Goal: Task Accomplishment & Management: Manage account settings

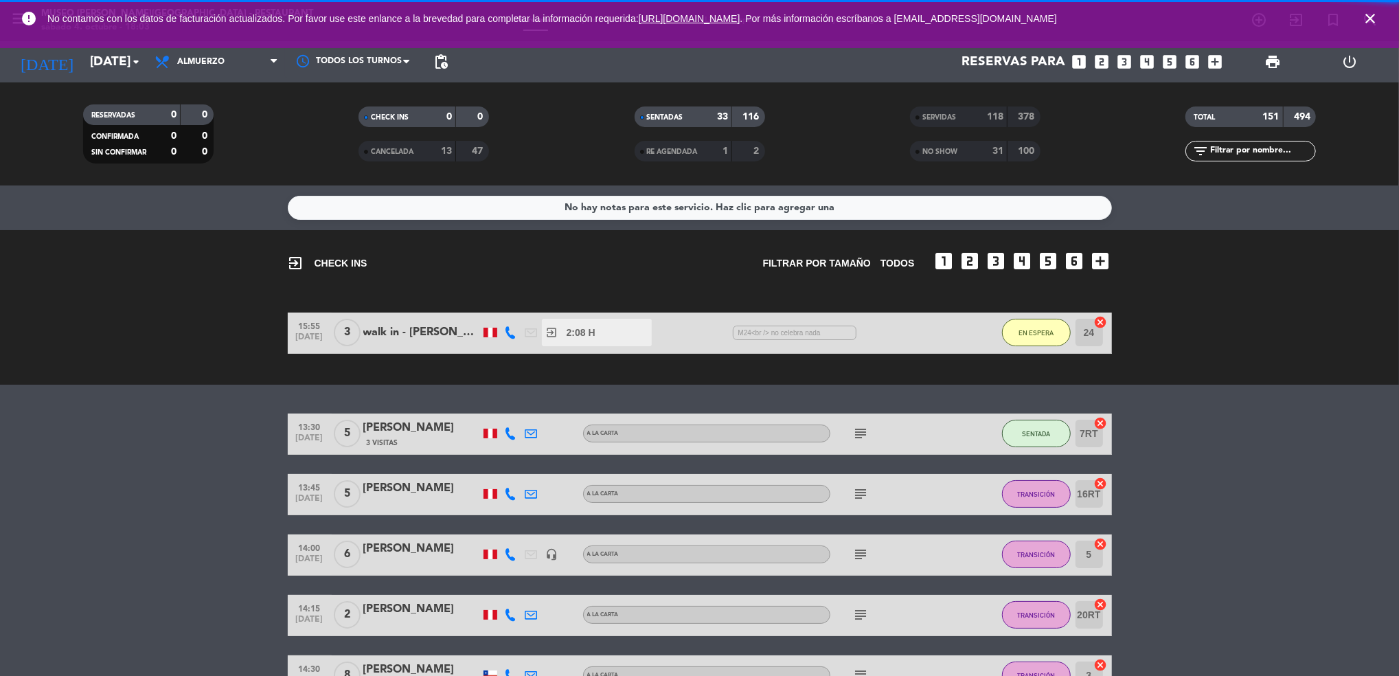
click at [1368, 14] on icon "close" at bounding box center [1370, 18] width 16 height 16
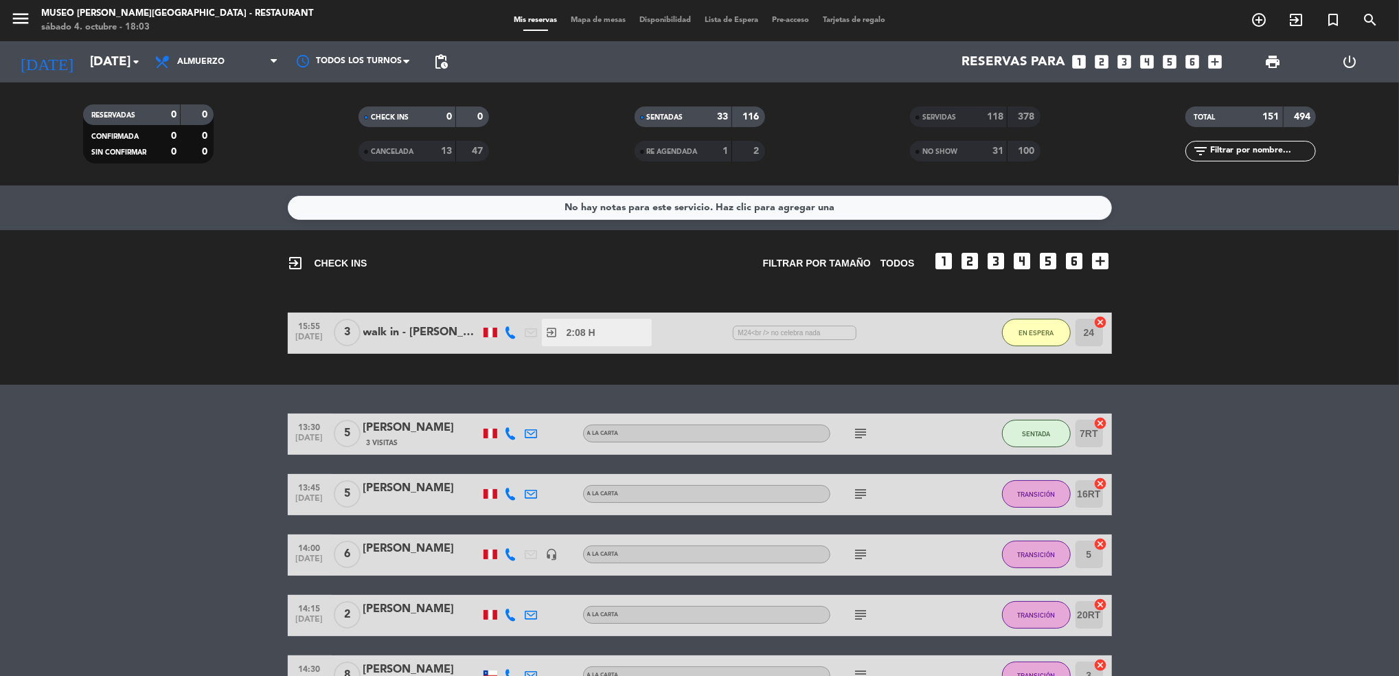
click at [993, 116] on strong "118" at bounding box center [995, 117] width 16 height 10
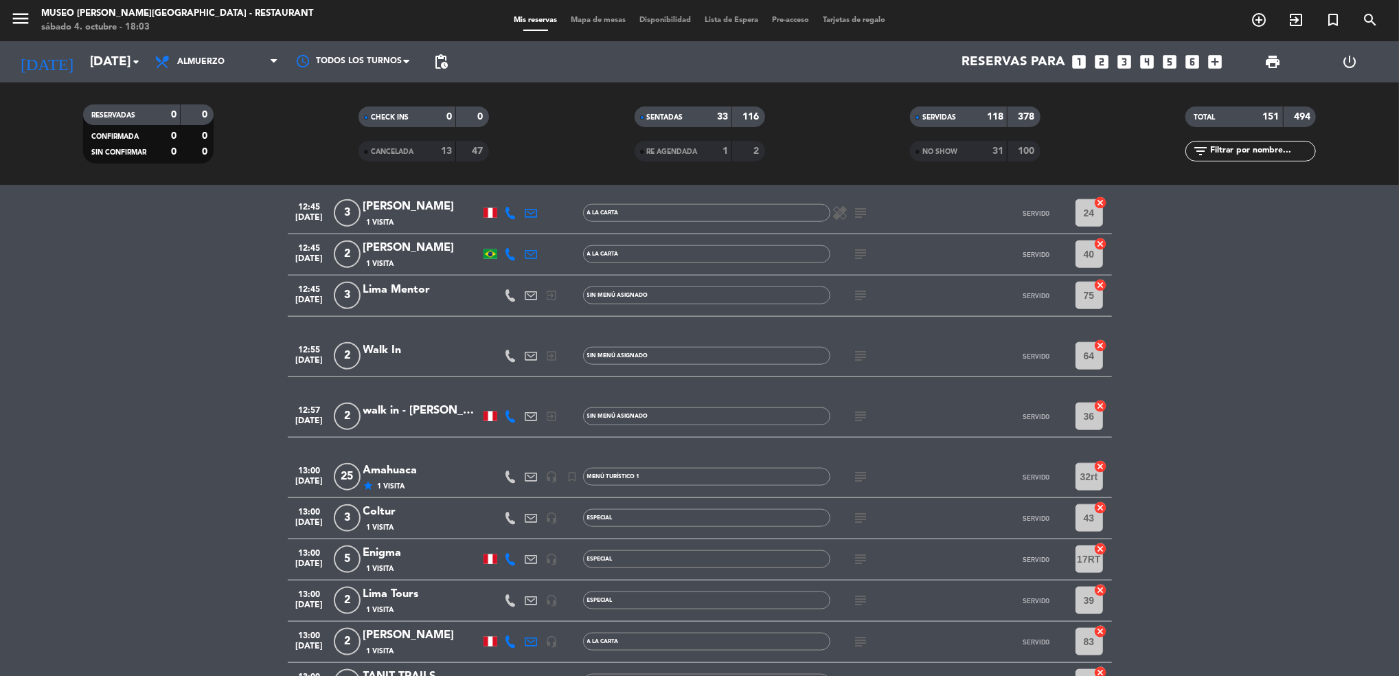
scroll to position [1772, 0]
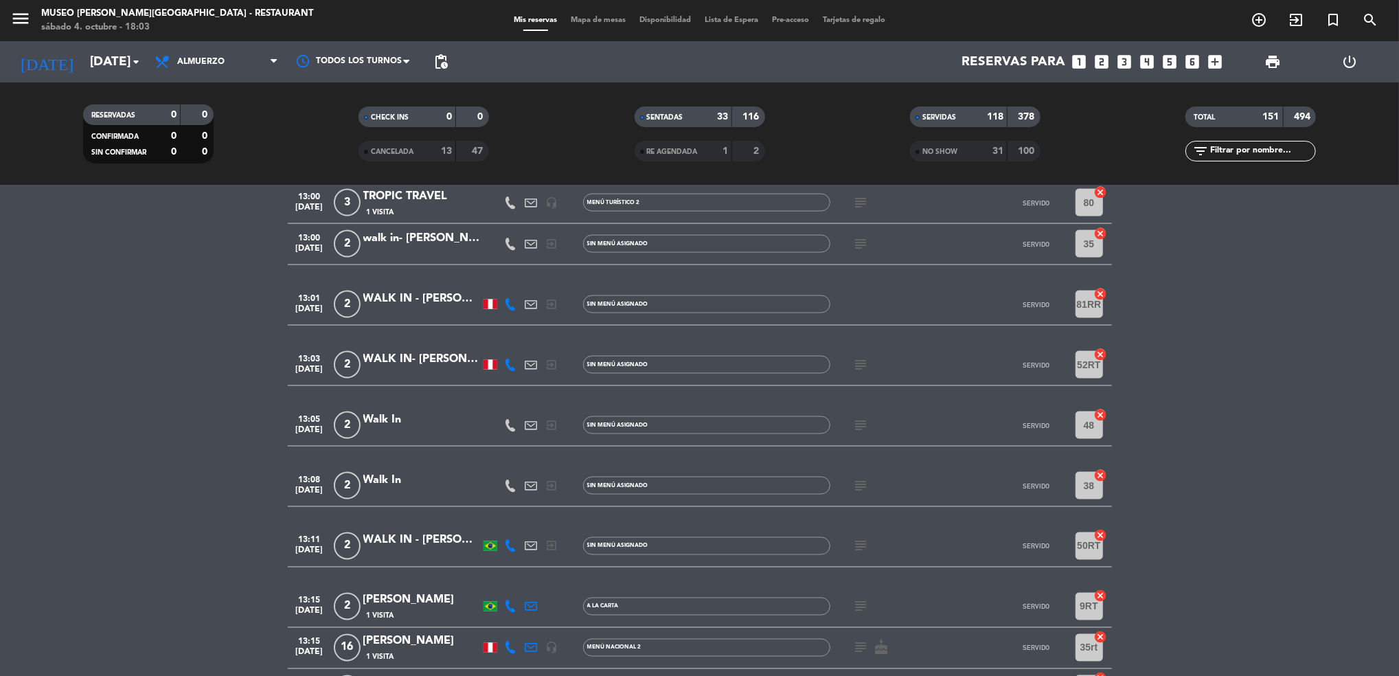
click at [1276, 144] on input "text" at bounding box center [1262, 151] width 106 height 15
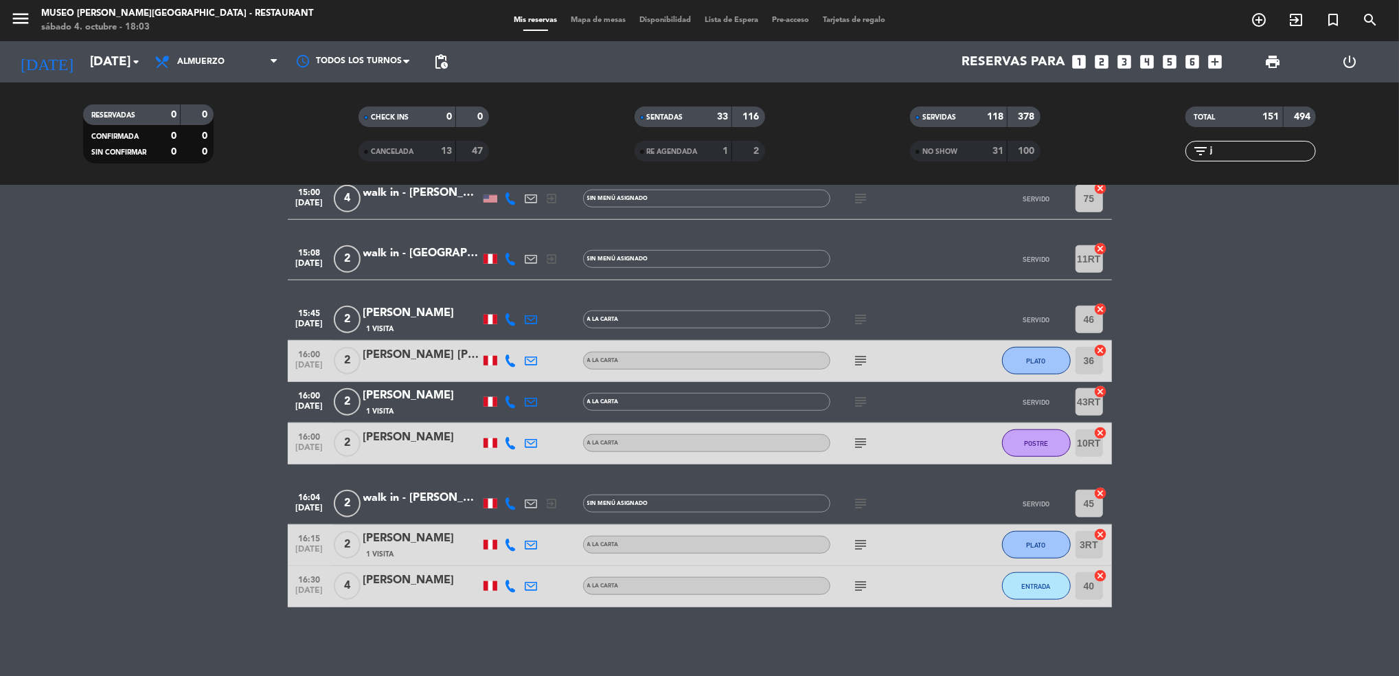
scroll to position [0, 0]
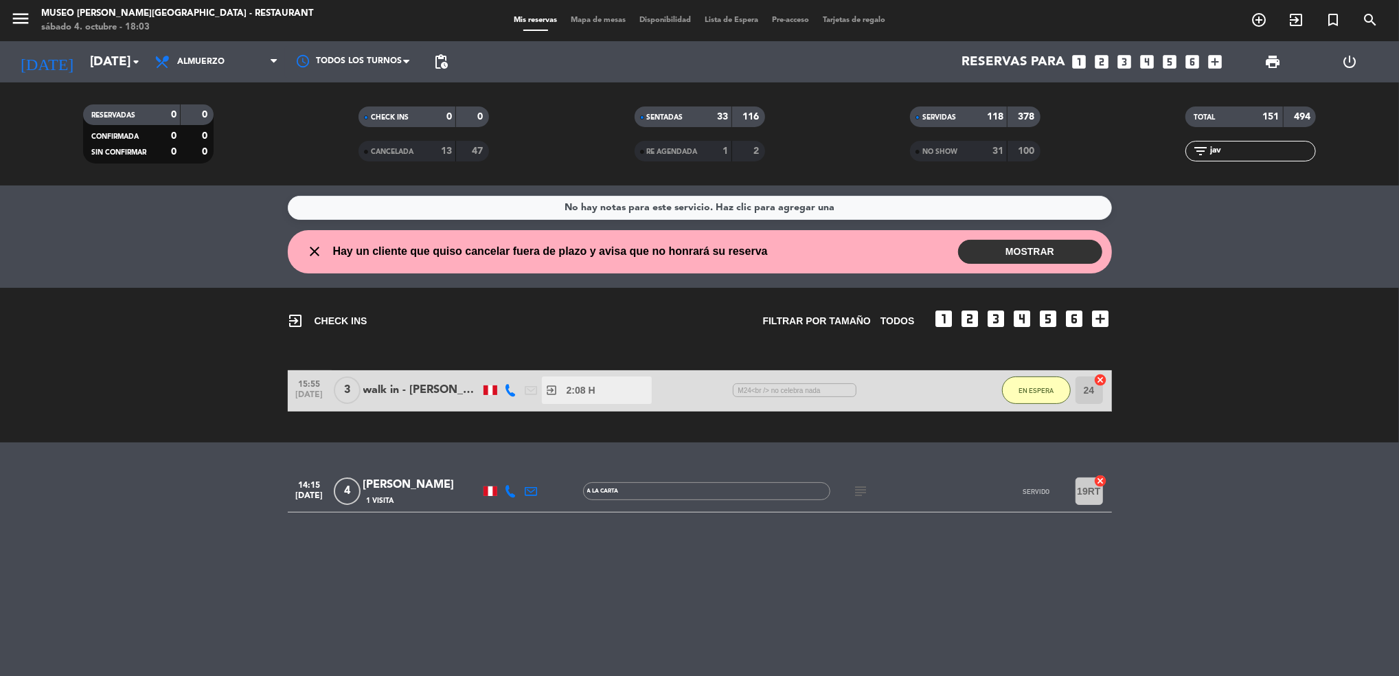
type input "jav"
click at [409, 486] on div "Javier Lozano" at bounding box center [421, 485] width 117 height 18
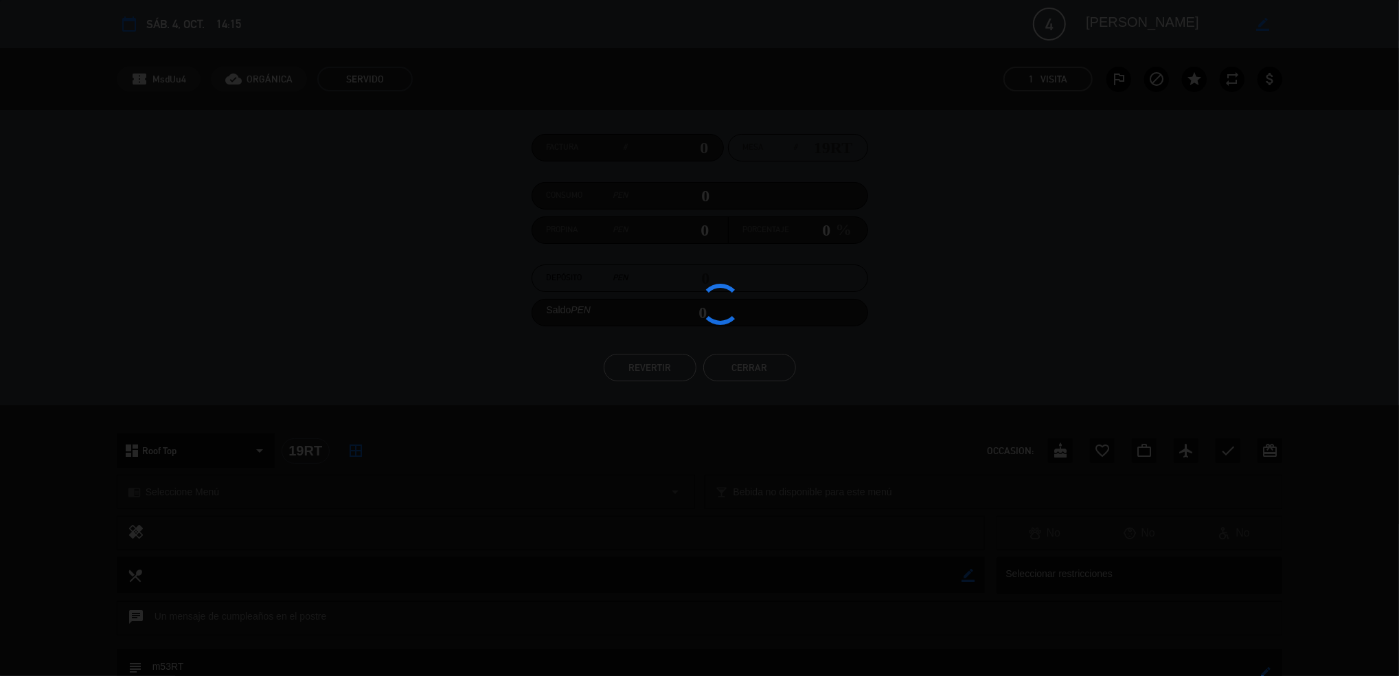
click at [628, 383] on div "Factura # Mesa # 19RT Consumo PEN 0 Propina PEN 0 Porcentaje 0 % Depósito PEN 0…" at bounding box center [699, 257] width 1399 height 295
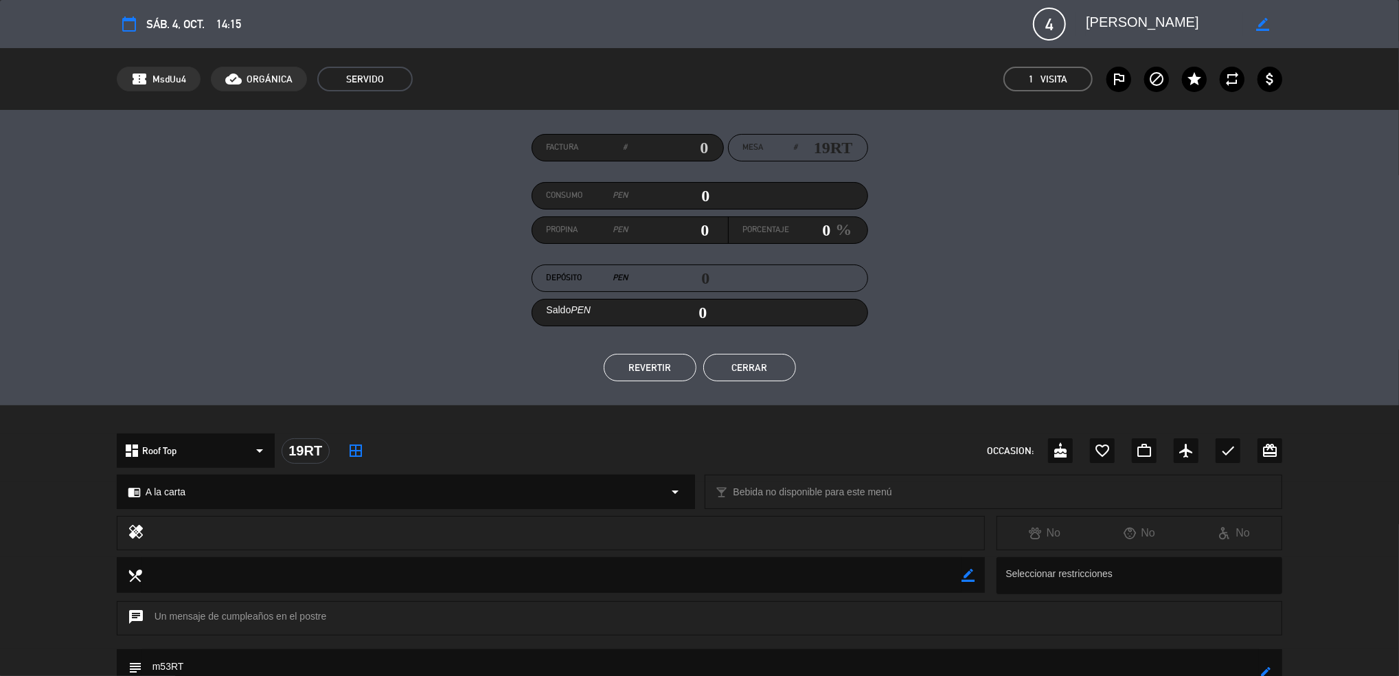
click at [632, 379] on button "REVERTIR" at bounding box center [650, 367] width 93 height 27
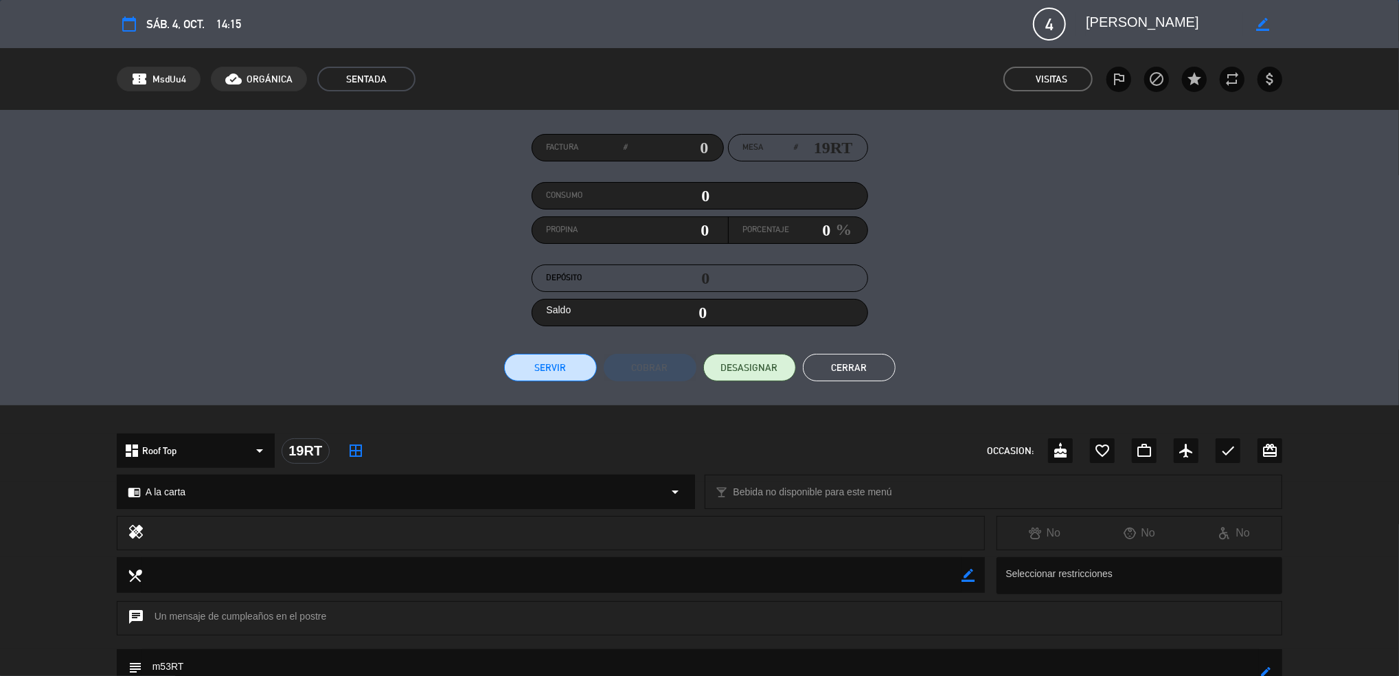
scroll to position [194, 0]
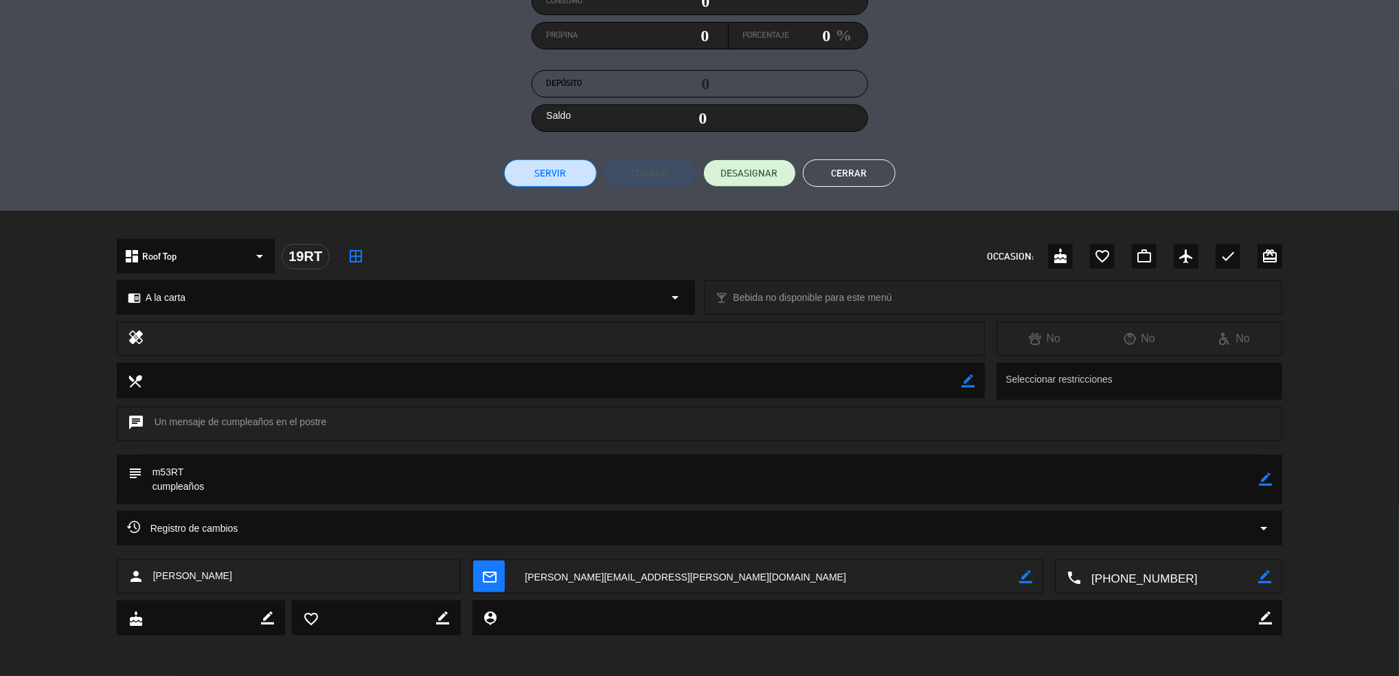
click at [859, 192] on div "Factura # Mesa # 19RT Consumo 0 Propina 0 Porcentaje 0 % Depósito 0 Saldo 0 Ser…" at bounding box center [699, 63] width 1399 height 295
click at [850, 177] on button "Cerrar" at bounding box center [849, 172] width 93 height 27
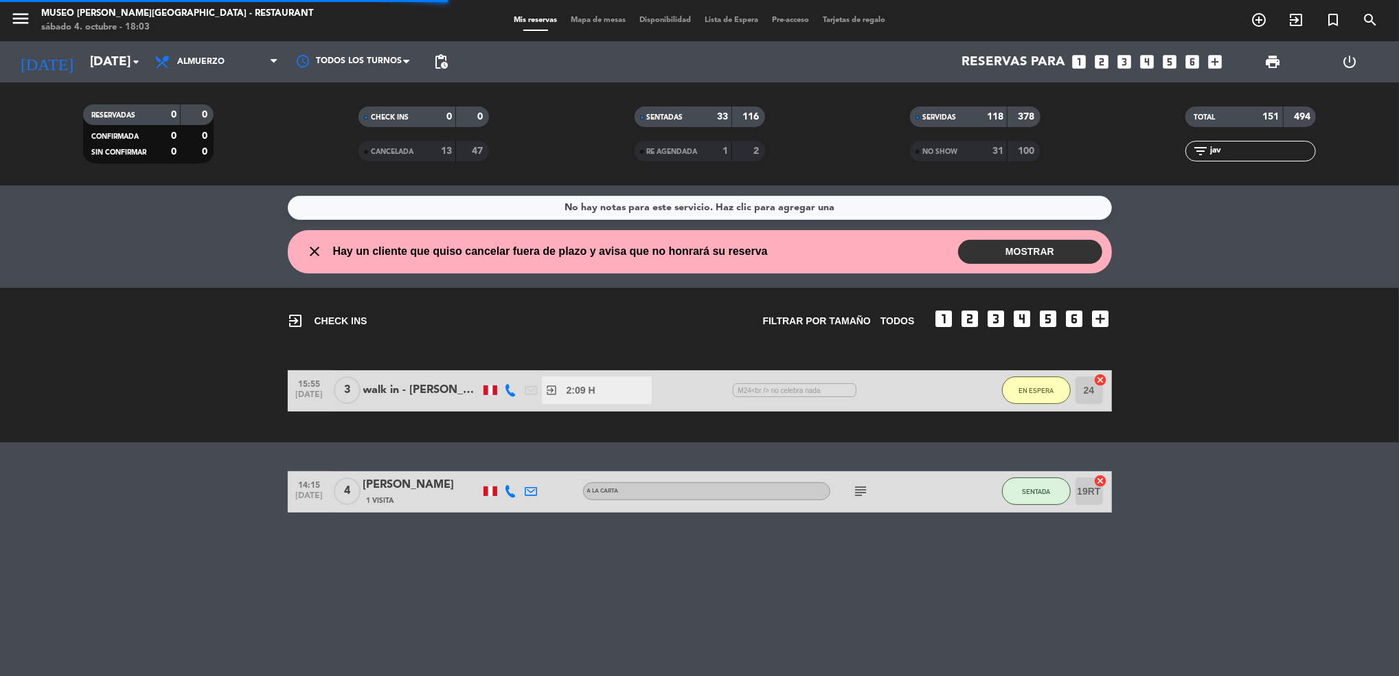
click at [585, 12] on div "menu Museo Larco Café - Restaurant sábado 4. octubre - 18:03 Mis reservas Mapa …" at bounding box center [699, 20] width 1399 height 41
click at [600, 19] on span "Mapa de mesas" at bounding box center [598, 20] width 69 height 8
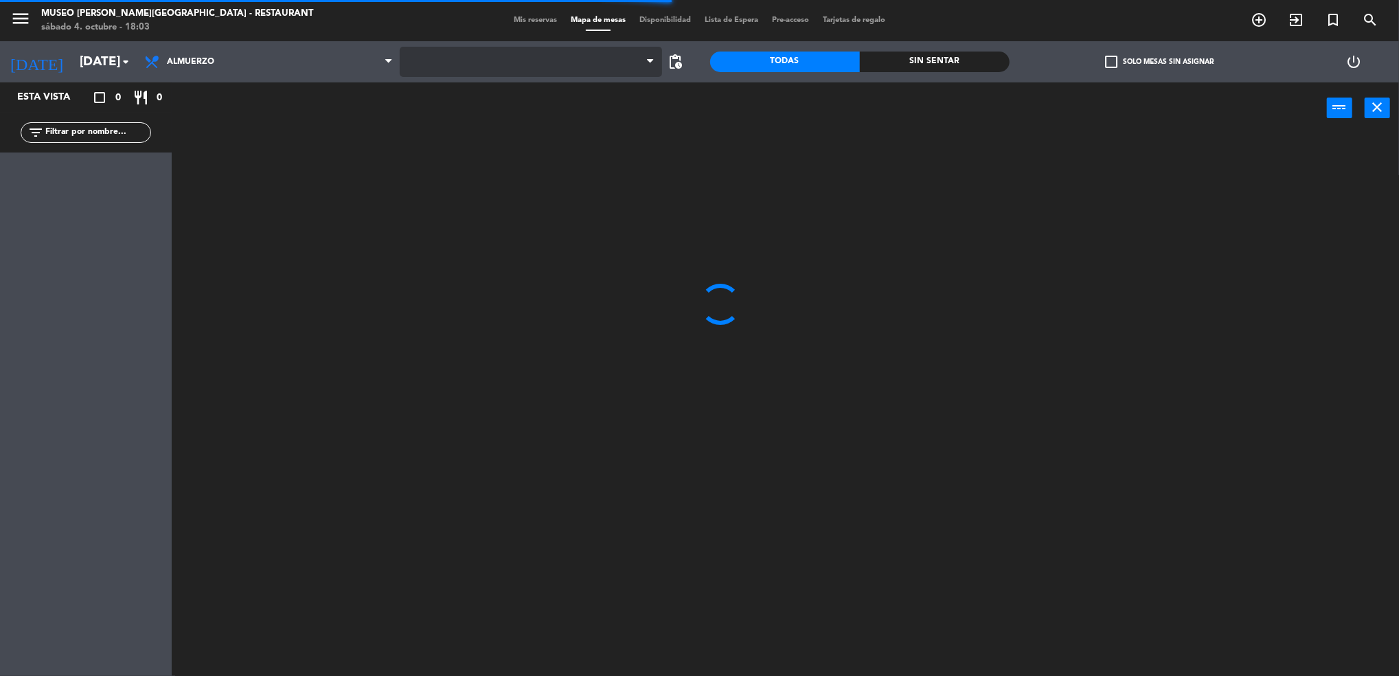
click at [452, 71] on span at bounding box center [531, 62] width 262 height 30
click at [493, 52] on span at bounding box center [531, 62] width 262 height 30
click at [519, 48] on span "Restaurante" at bounding box center [531, 62] width 262 height 30
click at [507, 124] on ng-component "menu Museo Larco Café - Restaurant sábado 4. octubre - 18:03 Mis reservas Mapa …" at bounding box center [699, 340] width 1399 height 680
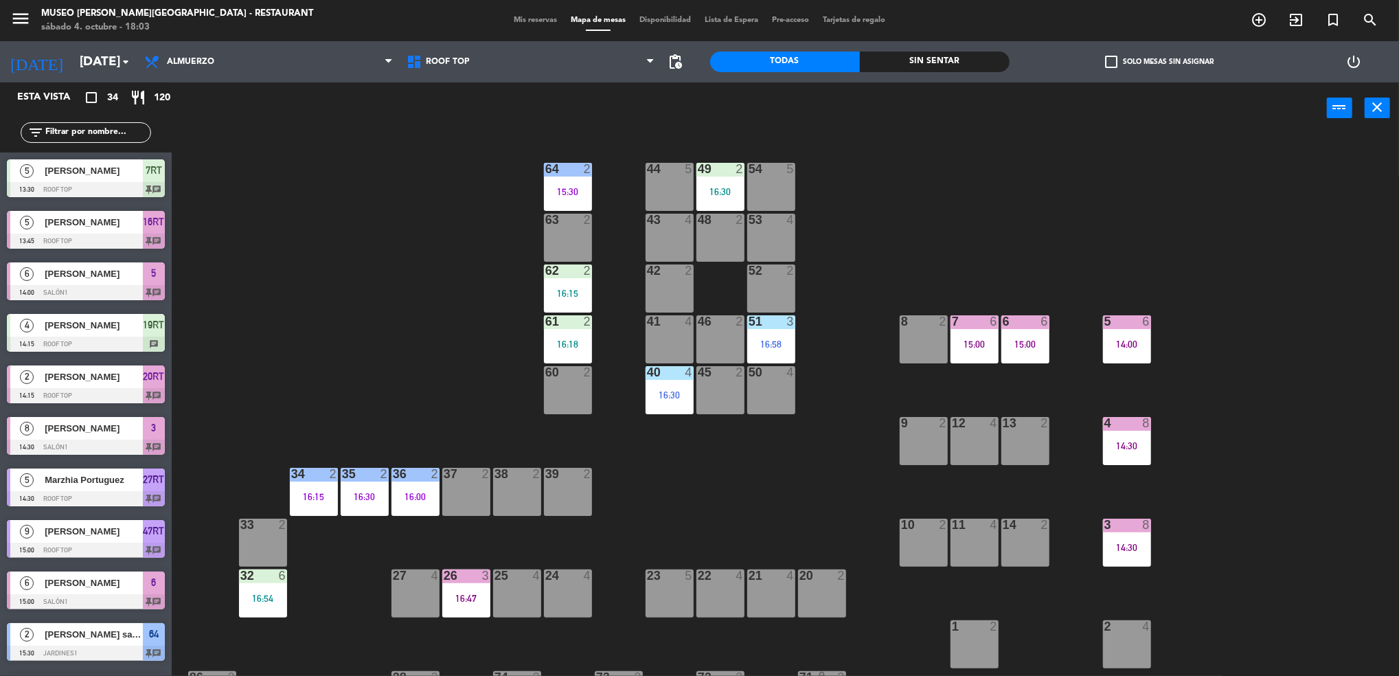
click at [101, 142] on div "filter_list" at bounding box center [86, 132] width 131 height 21
click at [95, 138] on input "text" at bounding box center [97, 132] width 106 height 15
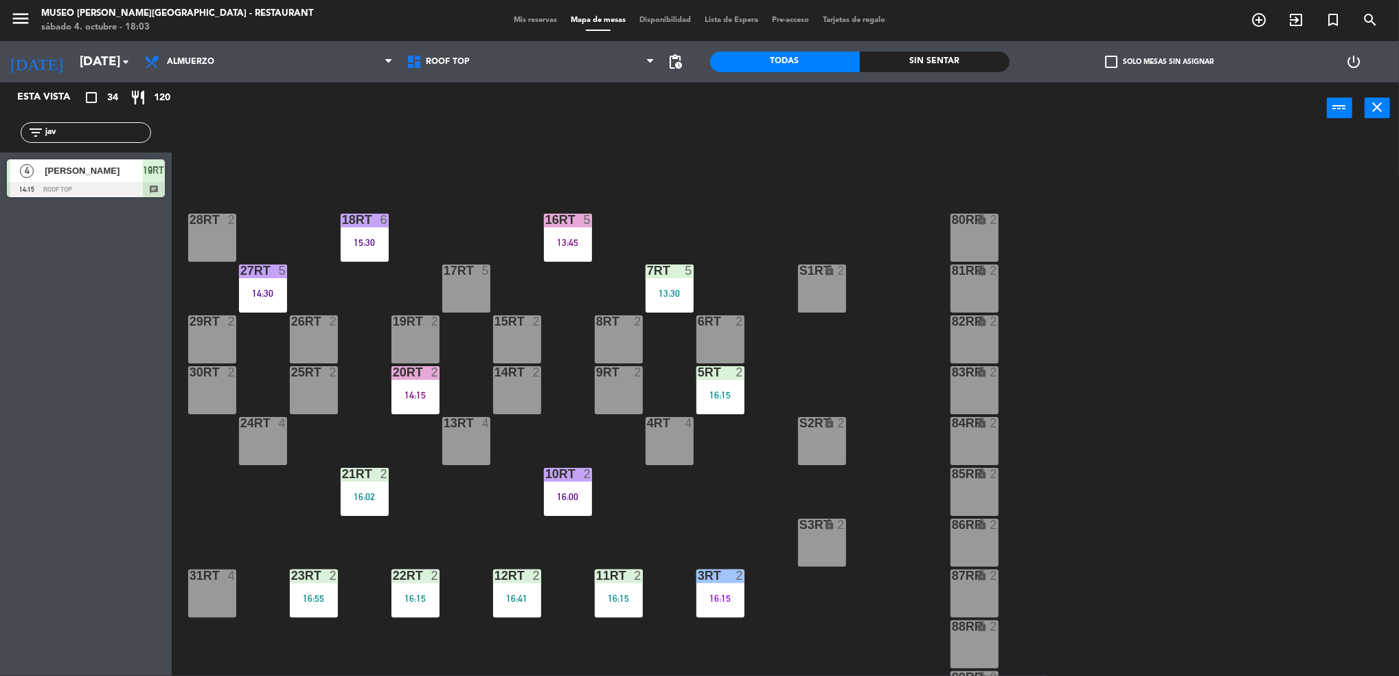
scroll to position [496, 0]
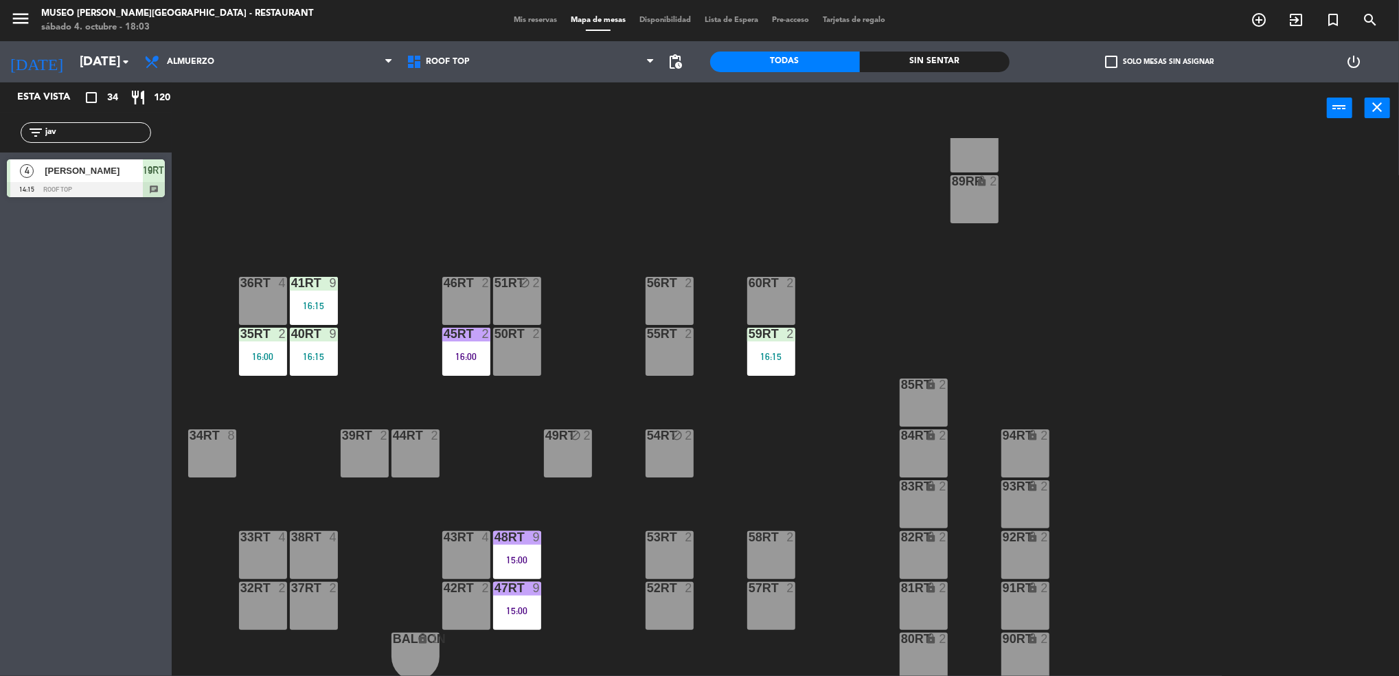
type input "jav"
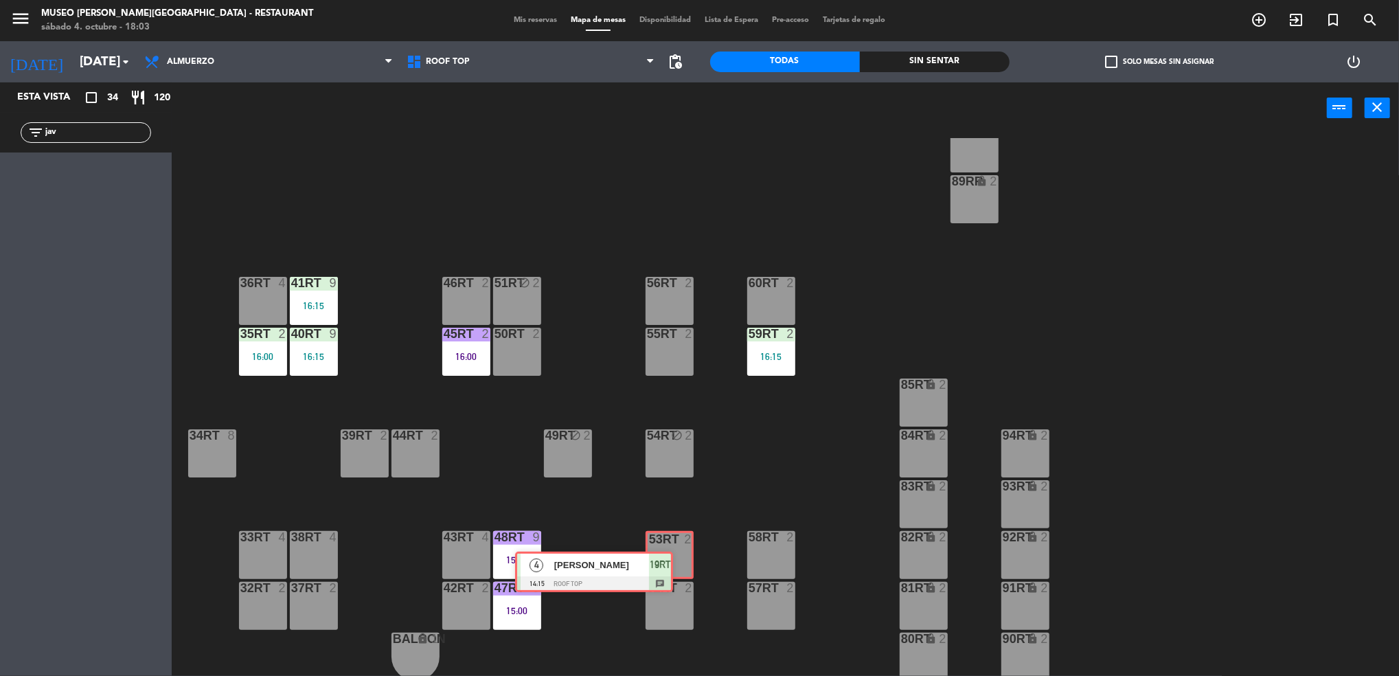
drag, startPoint x: 155, startPoint y: 181, endPoint x: 666, endPoint y: 566, distance: 640.2
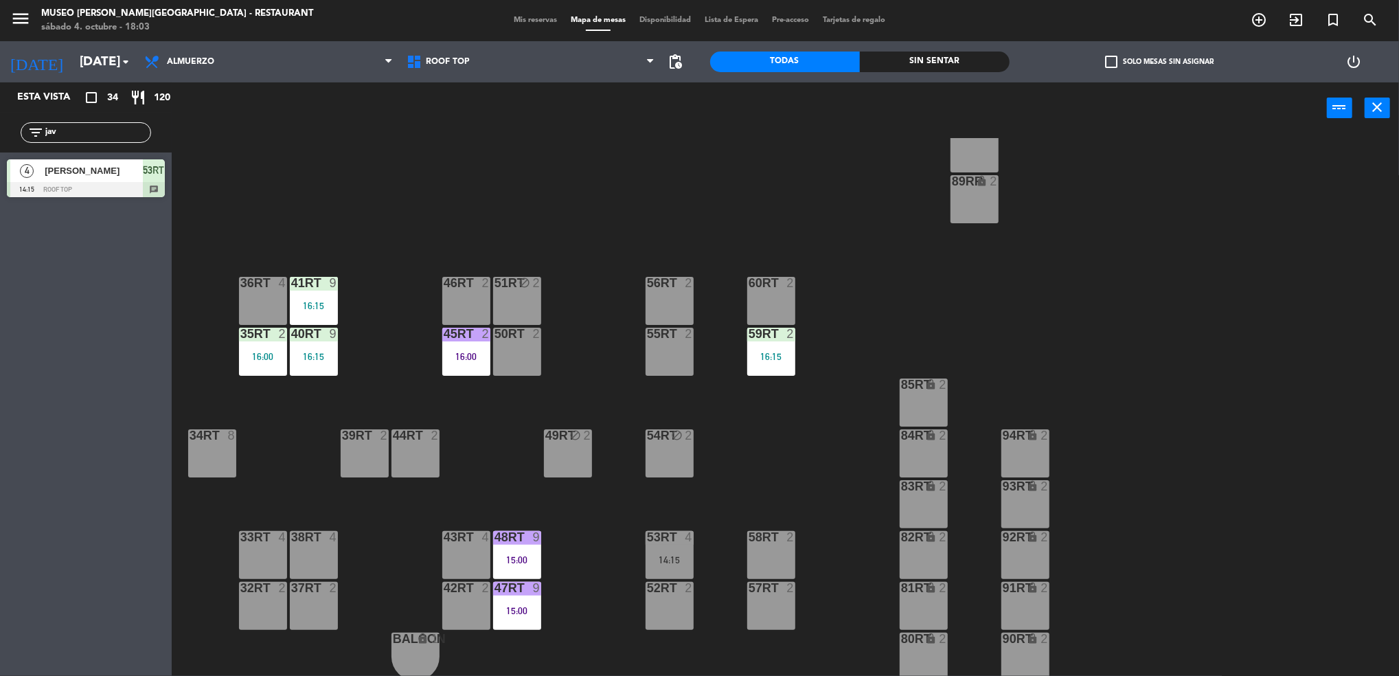
click at [666, 566] on div "53RT 4 14:15" at bounding box center [670, 555] width 48 height 48
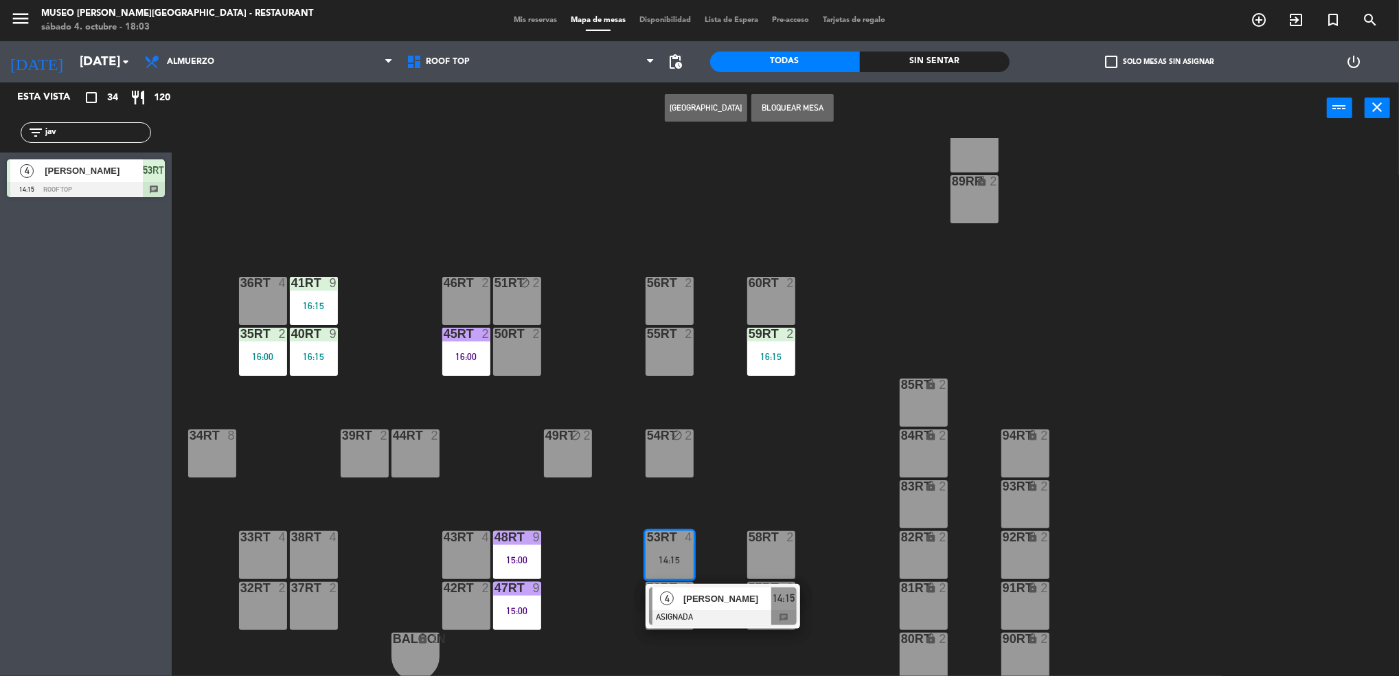
click at [698, 600] on span "Javier Lozano" at bounding box center [728, 598] width 88 height 14
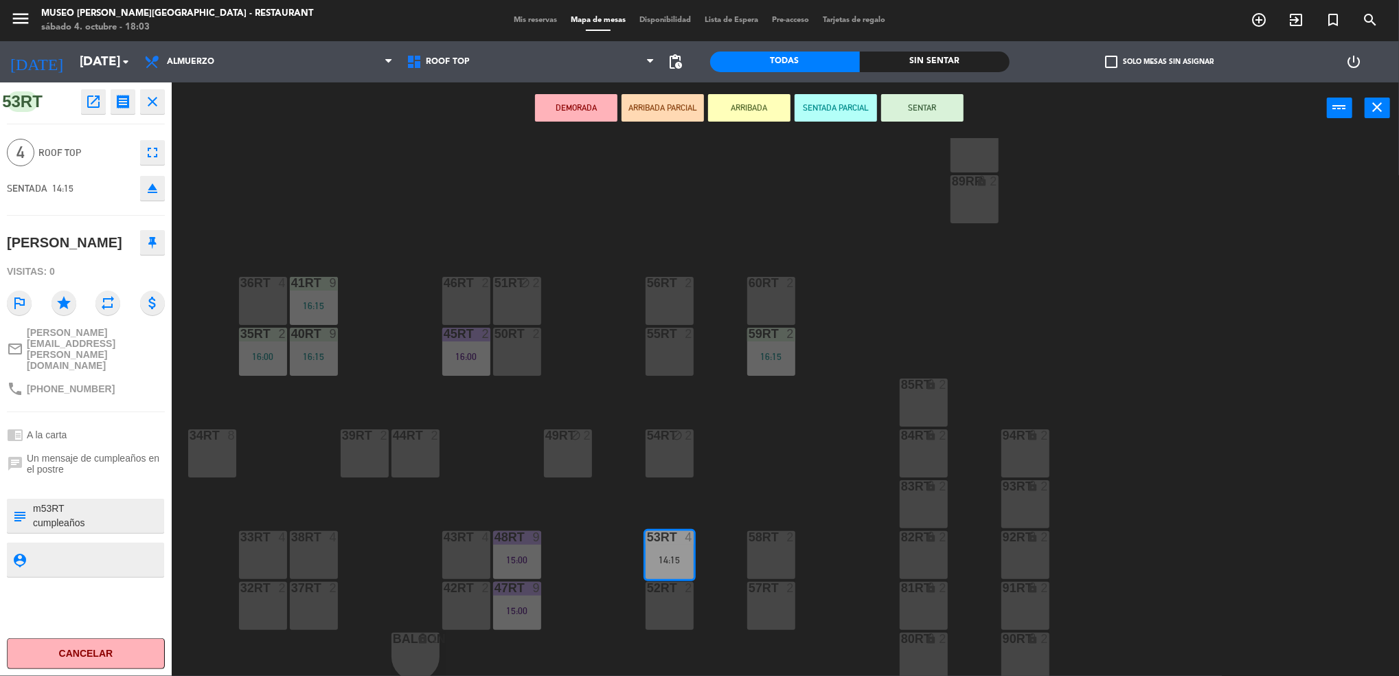
click at [894, 120] on button "SENTAR" at bounding box center [922, 107] width 82 height 27
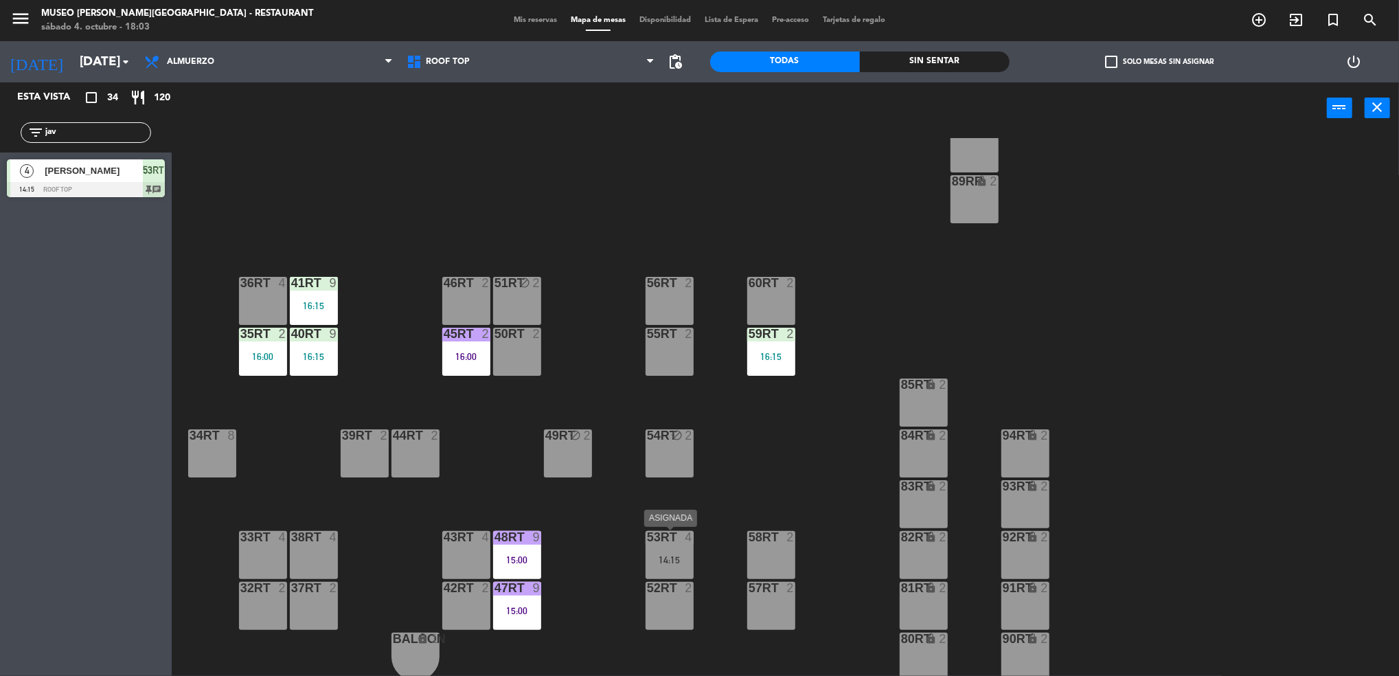
click at [671, 548] on div "53RT 4 14:15" at bounding box center [670, 555] width 48 height 48
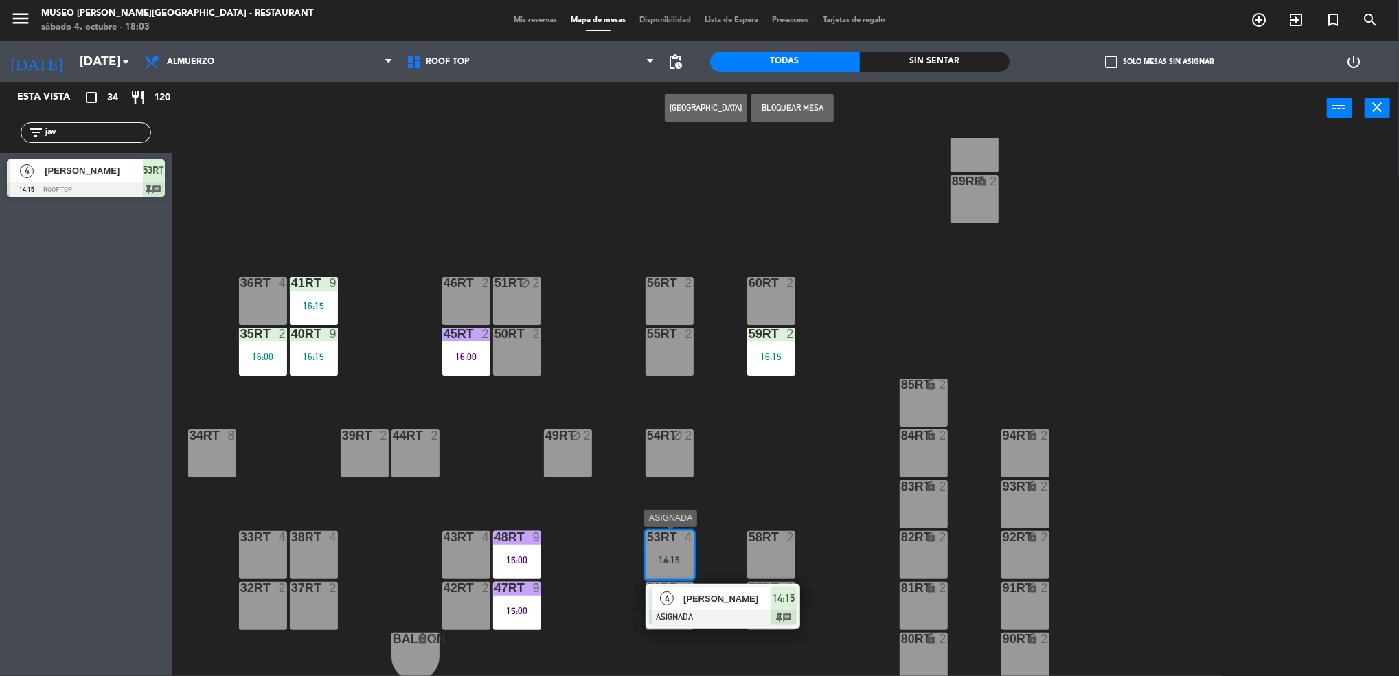
click at [708, 585] on div "4 Javier Lozano ASIGNADA 14:15 chat" at bounding box center [723, 606] width 155 height 45
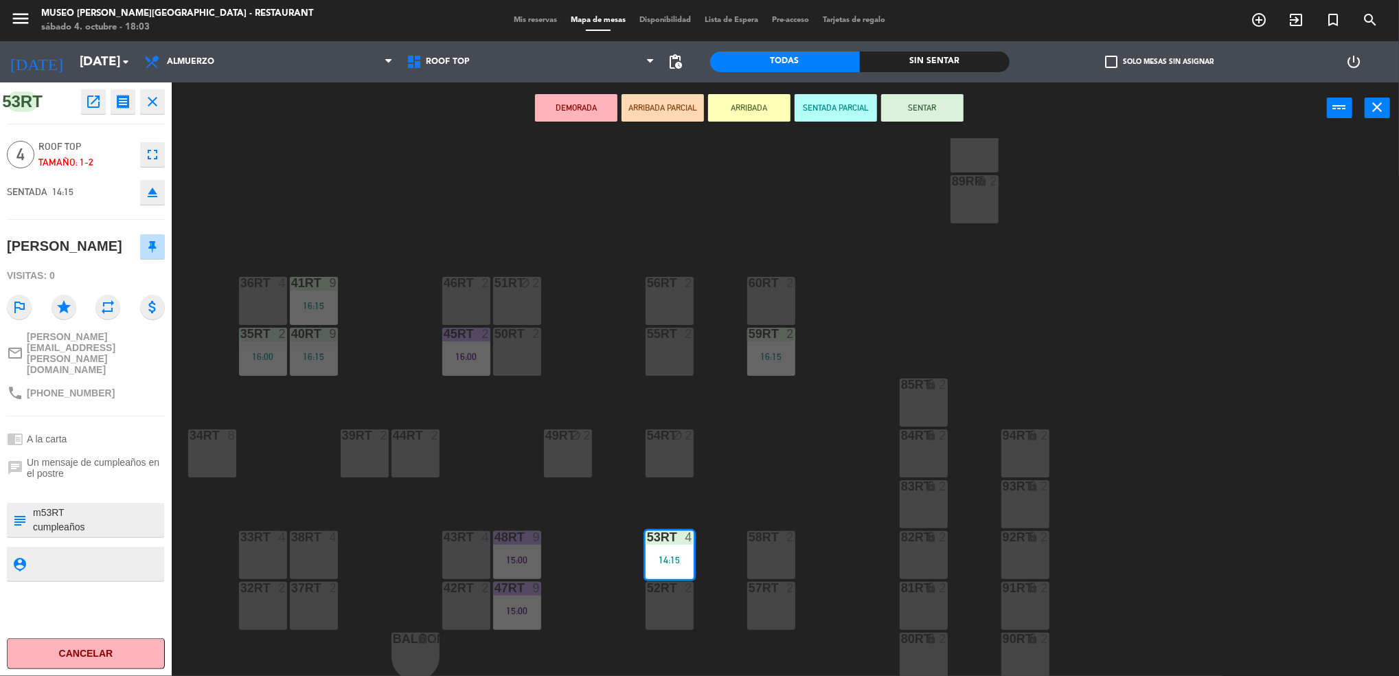
click at [931, 110] on button "SENTAR" at bounding box center [922, 107] width 82 height 27
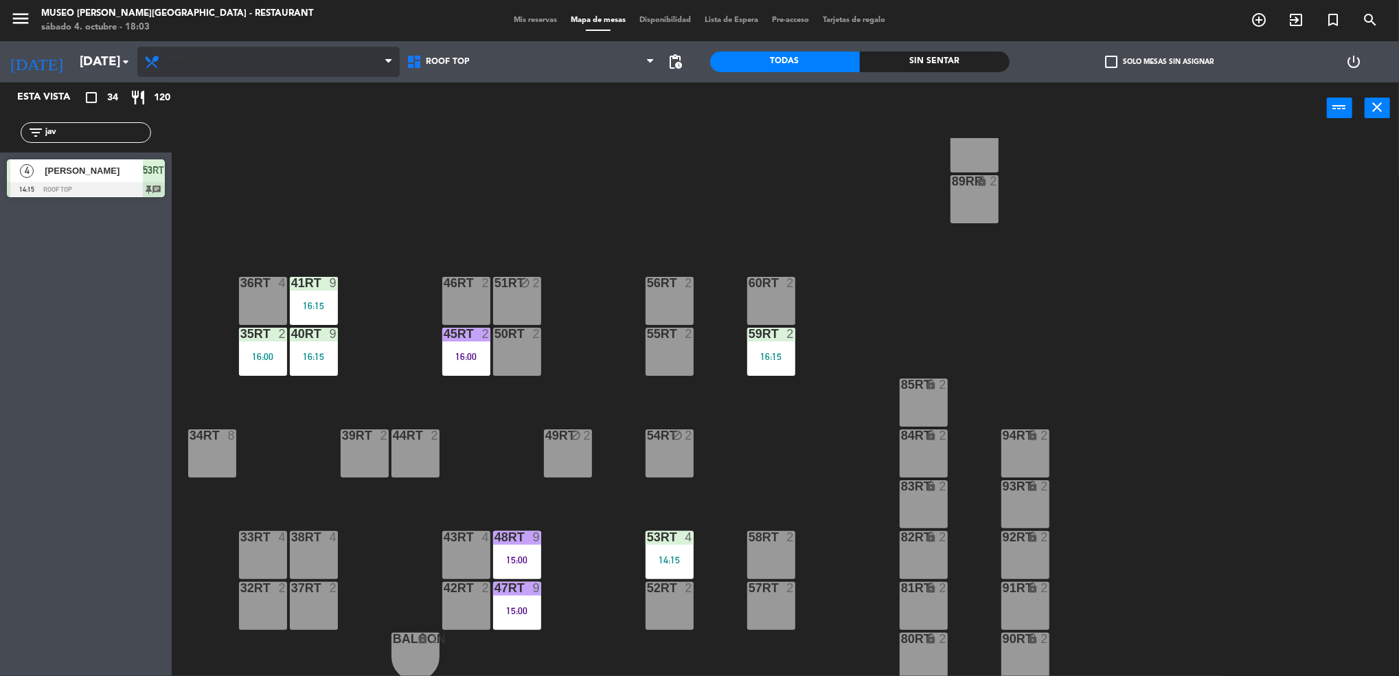
click at [249, 70] on span "Almuerzo" at bounding box center [268, 62] width 262 height 30
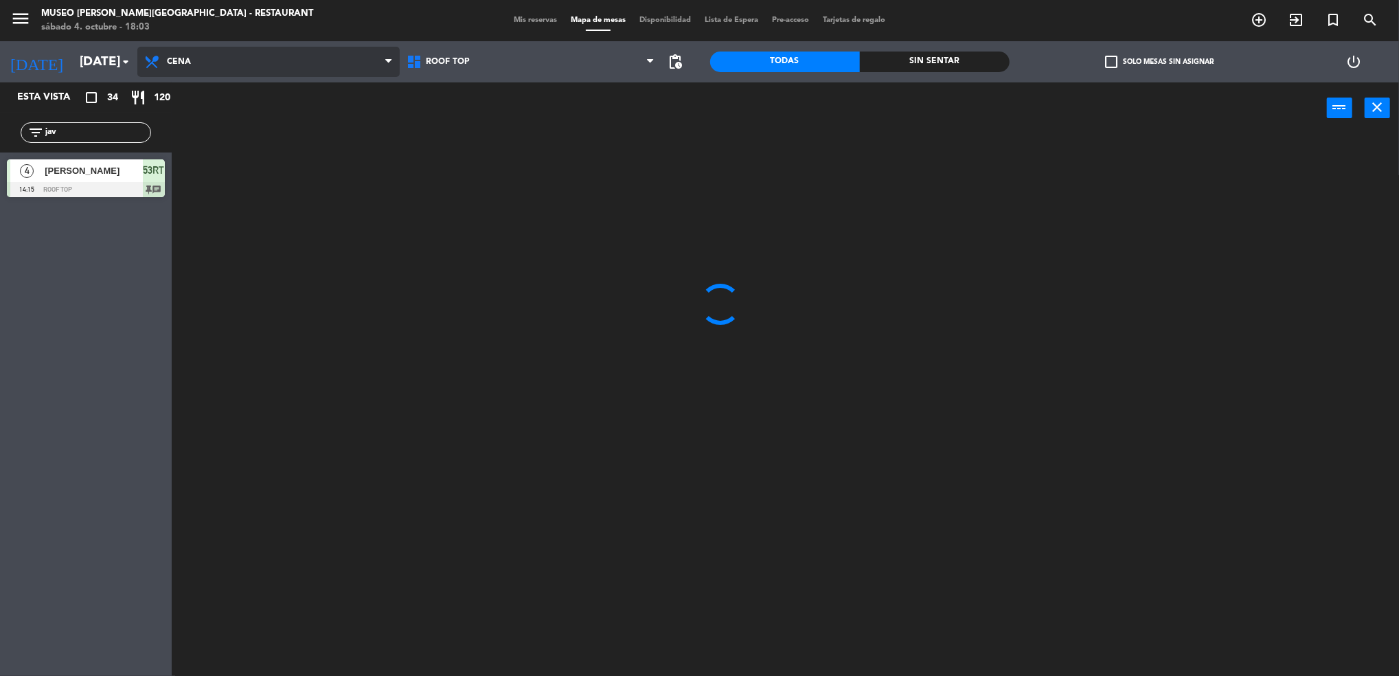
scroll to position [0, 0]
click at [249, 159] on ng-component "menu Museo Larco Café - Restaurant sábado 4. octubre - 18:03 Mis reservas Mapa …" at bounding box center [699, 340] width 1399 height 680
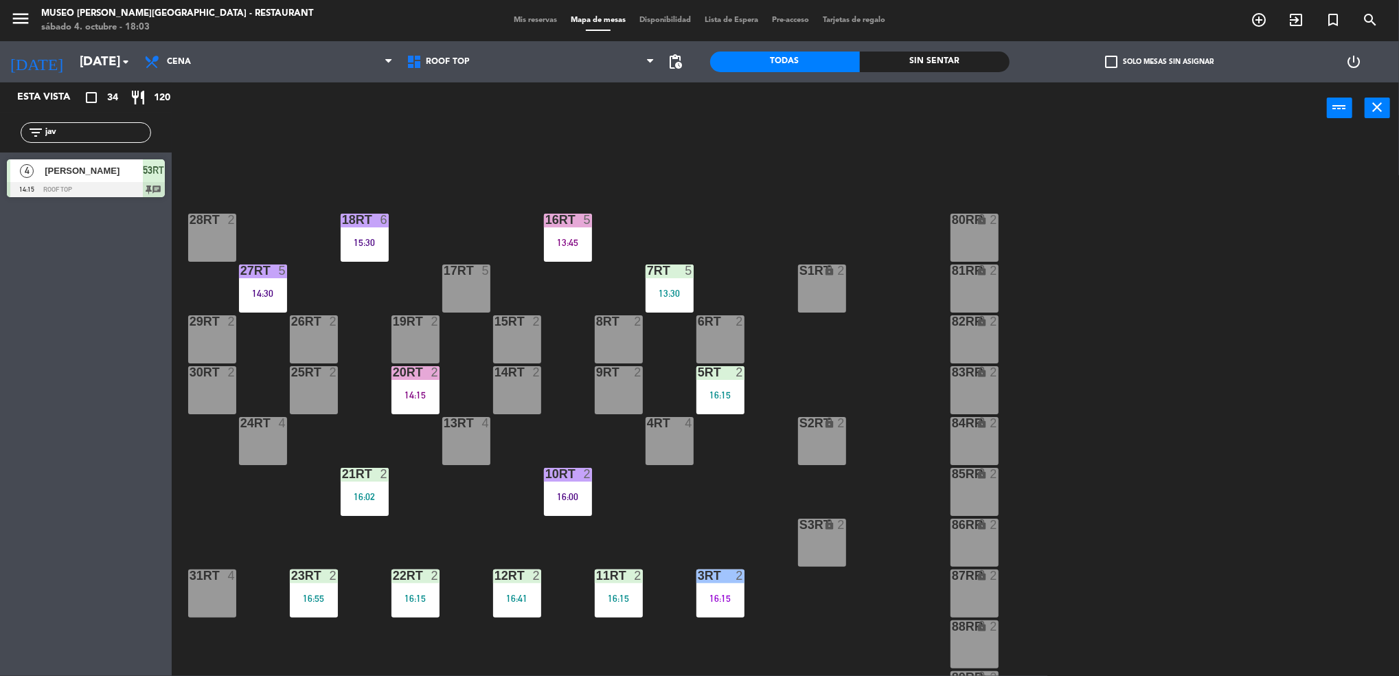
click at [513, 14] on div "Mis reservas Mapa de mesas Disponibilidad Lista de Espera Pre-acceso Tarjetas d…" at bounding box center [699, 20] width 385 height 12
click at [520, 19] on span "Mis reservas" at bounding box center [535, 20] width 57 height 8
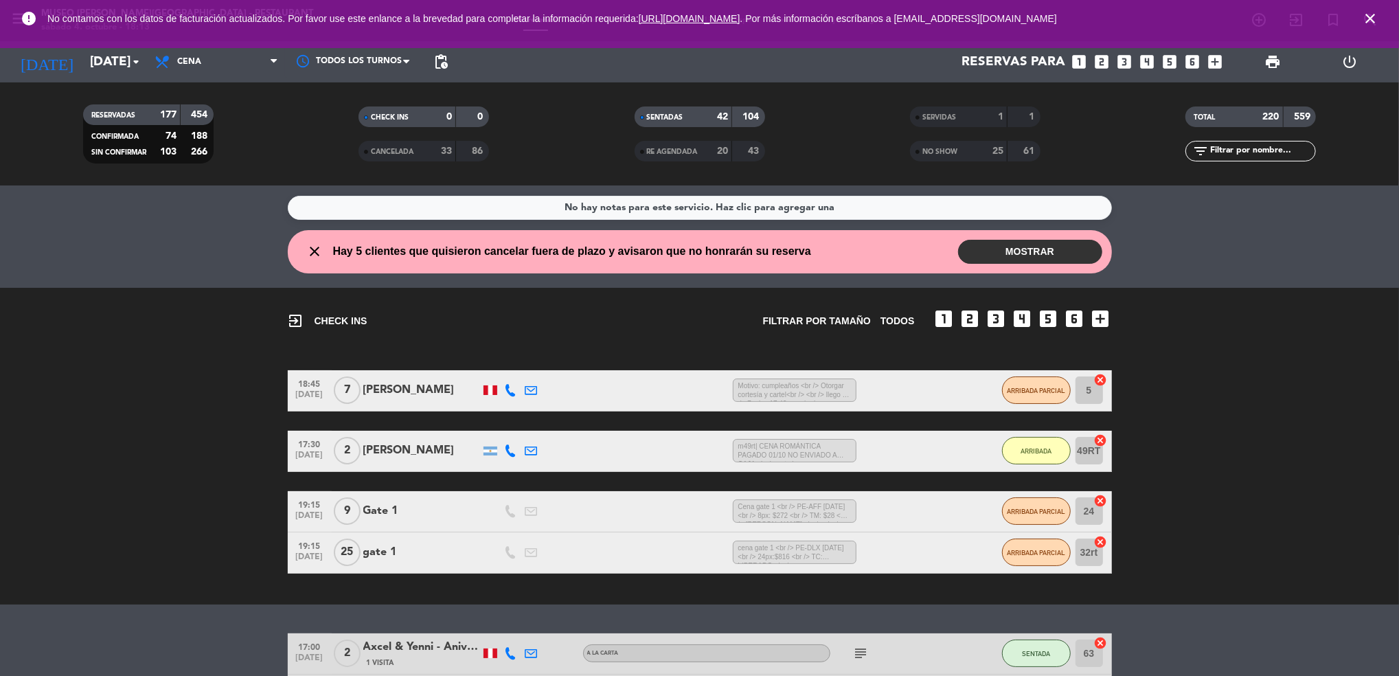
click at [961, 102] on div "SERVIDAS 1 1 NO SHOW 25 61" at bounding box center [974, 134] width 275 height 76
click at [953, 128] on div "SERVIDAS 1 1" at bounding box center [974, 123] width 275 height 34
click at [943, 110] on div "SERVIDAS" at bounding box center [945, 117] width 63 height 16
click at [701, 152] on div "20" at bounding box center [714, 152] width 27 height 16
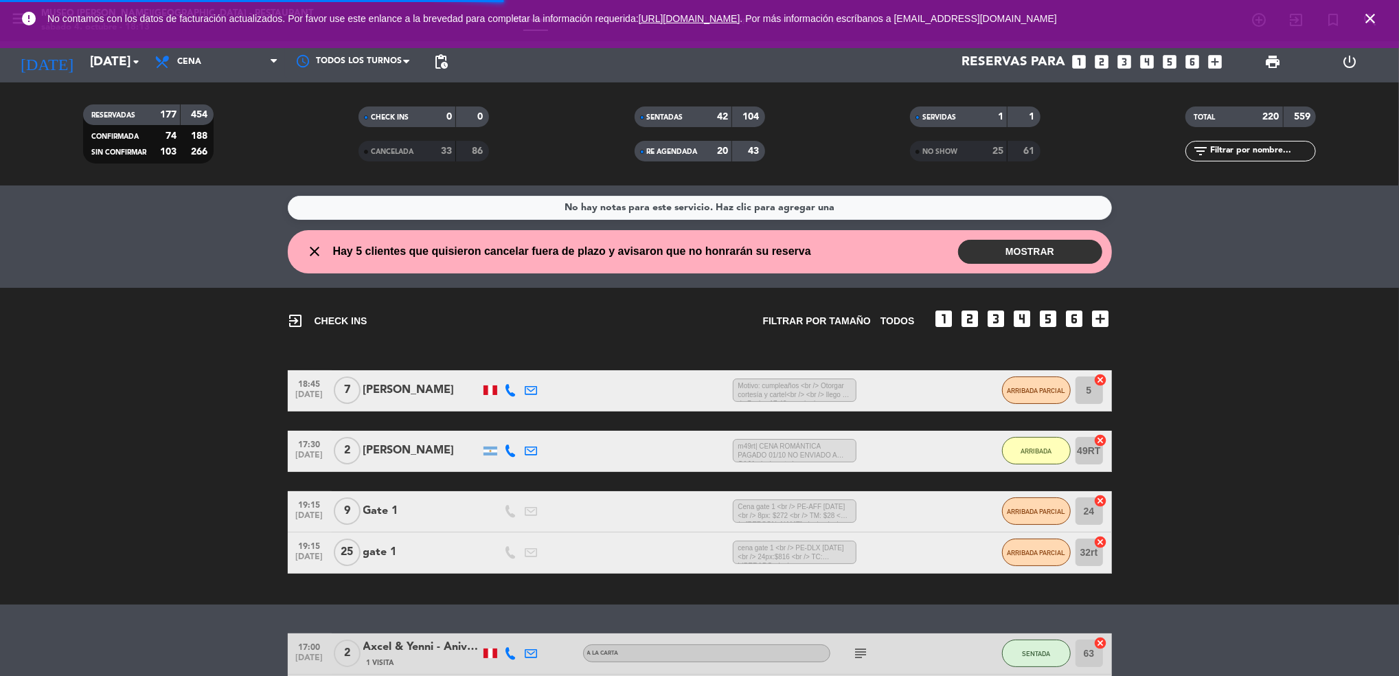
click at [985, 155] on div "25" at bounding box center [990, 152] width 27 height 16
click at [431, 148] on div "33" at bounding box center [438, 152] width 27 height 16
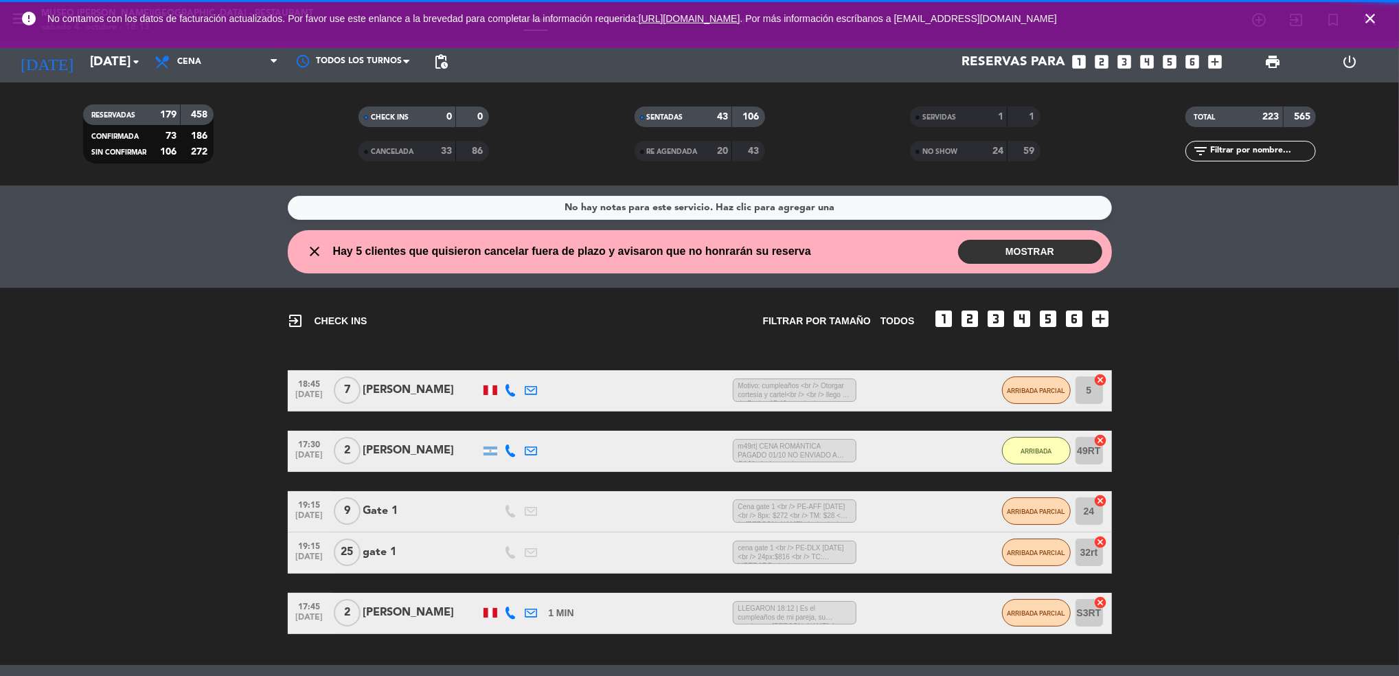
click at [972, 122] on div "SERVIDAS" at bounding box center [945, 117] width 63 height 16
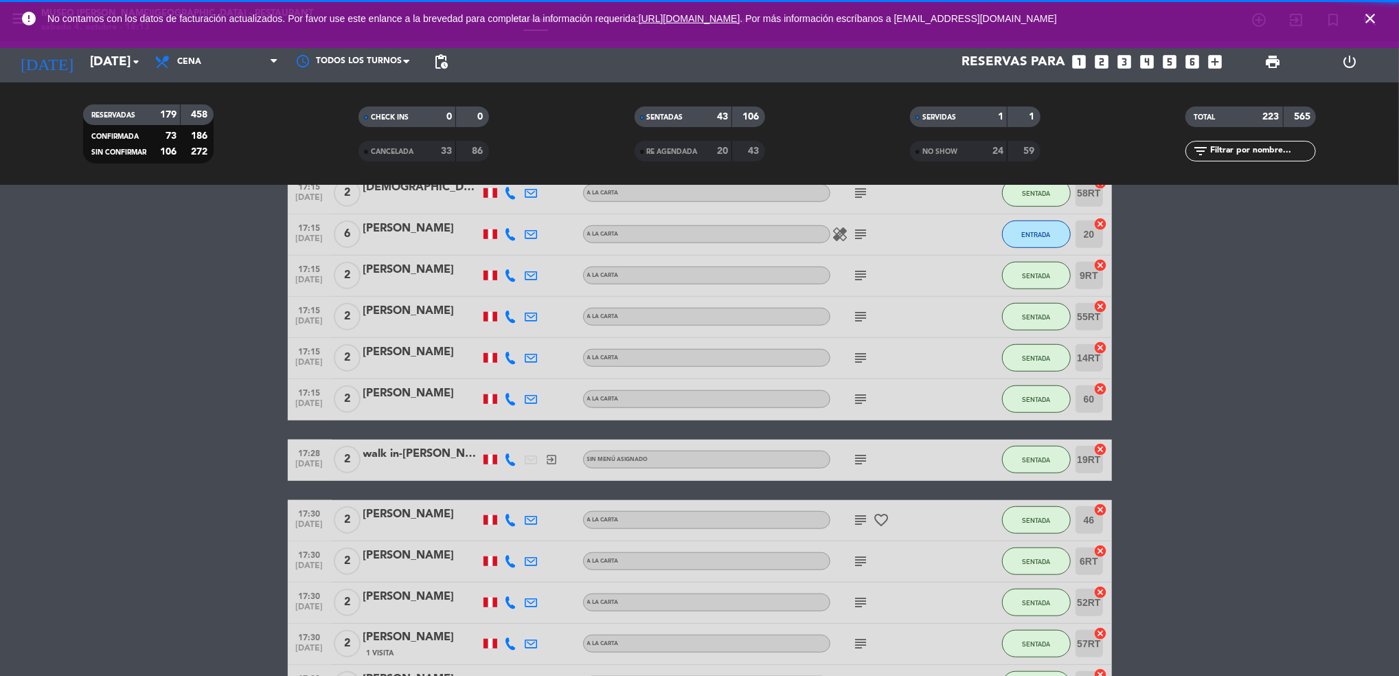
scroll to position [730, 0]
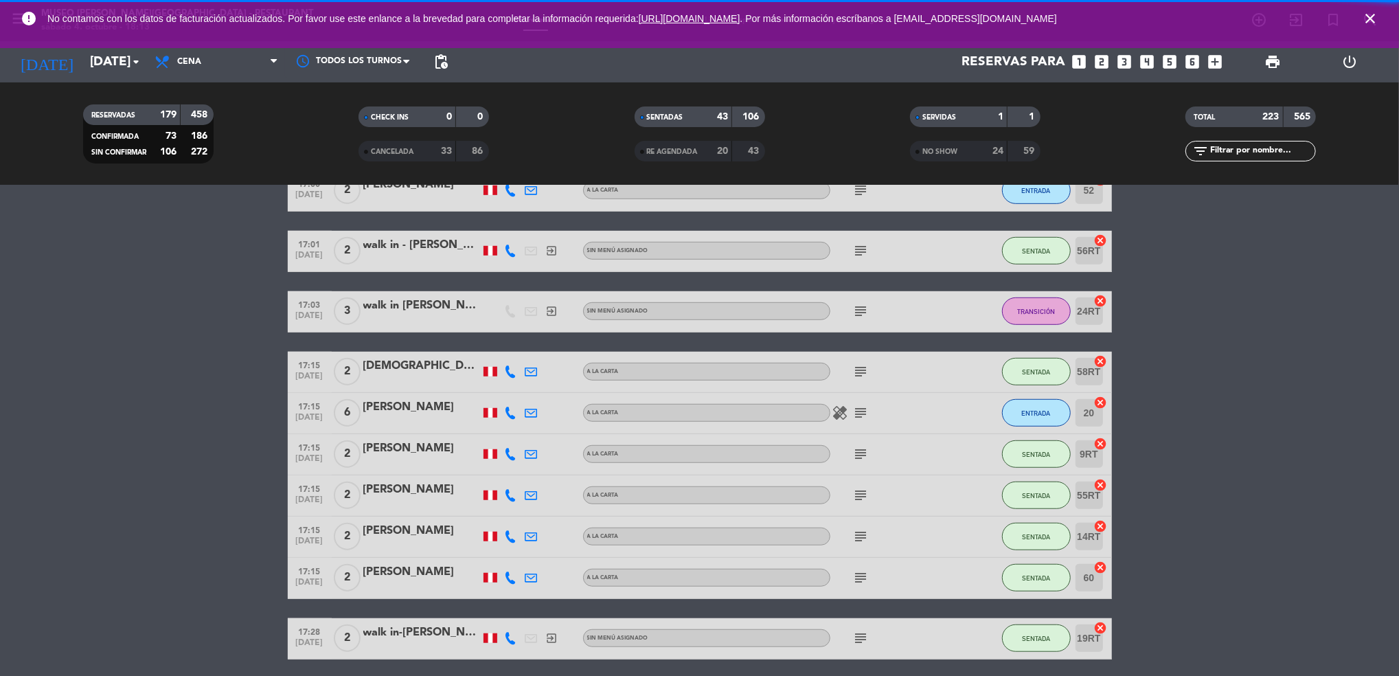
click at [932, 110] on div "SERVIDAS" at bounding box center [945, 117] width 63 height 16
click at [961, 115] on div "SERVIDAS" at bounding box center [945, 117] width 63 height 16
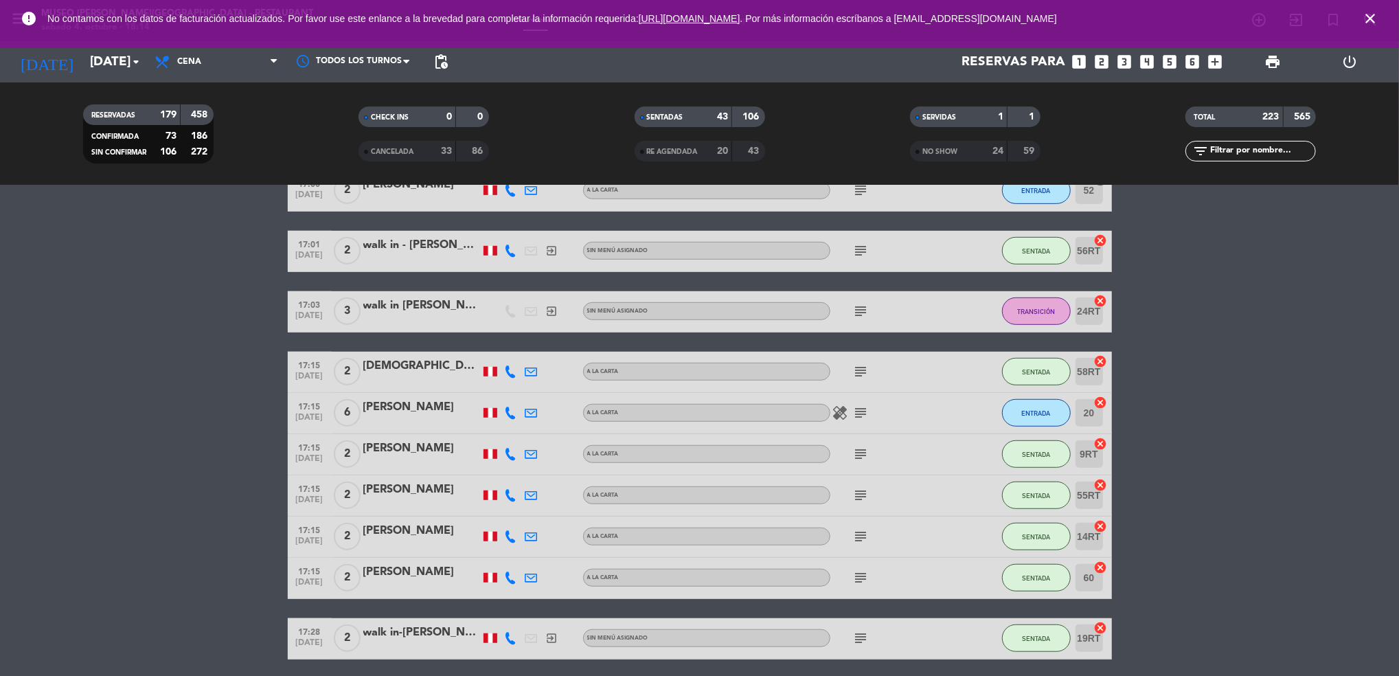
click at [971, 146] on div "NO SHOW" at bounding box center [945, 152] width 63 height 16
click at [431, 154] on div "33" at bounding box center [438, 152] width 27 height 16
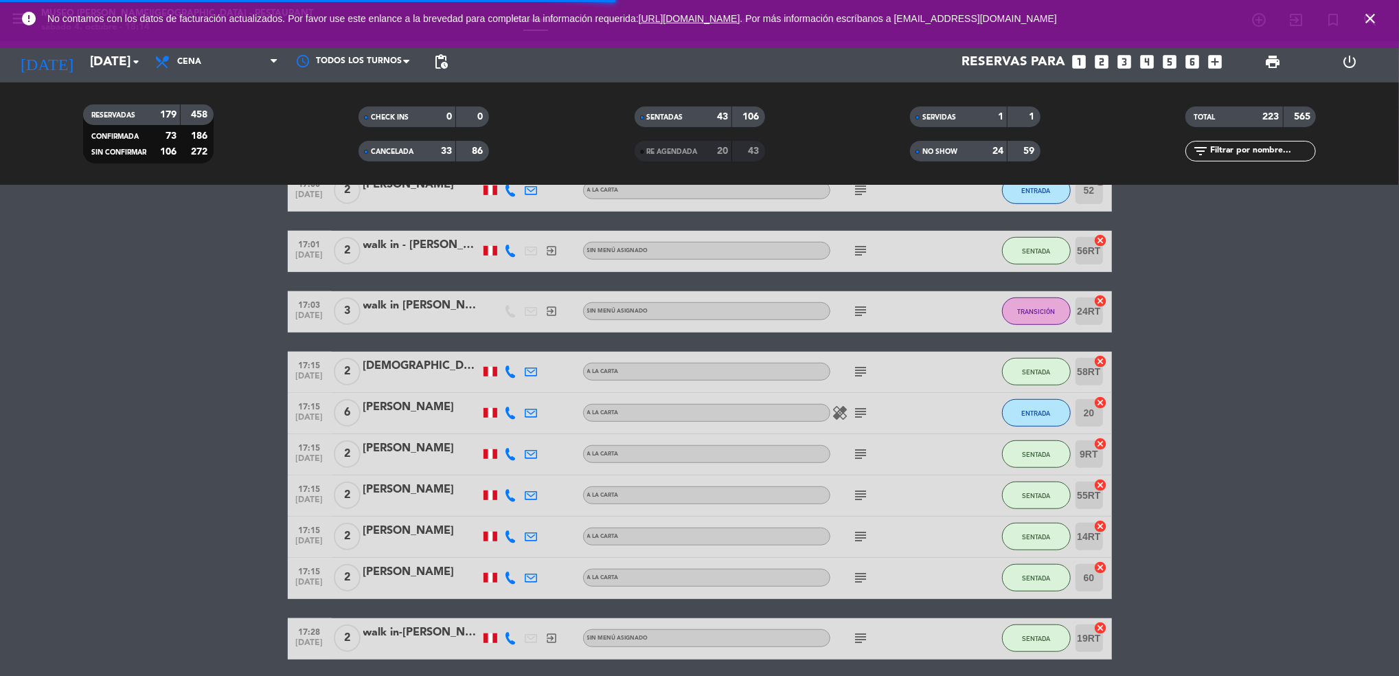
click at [738, 153] on div "43" at bounding box center [749, 152] width 26 height 16
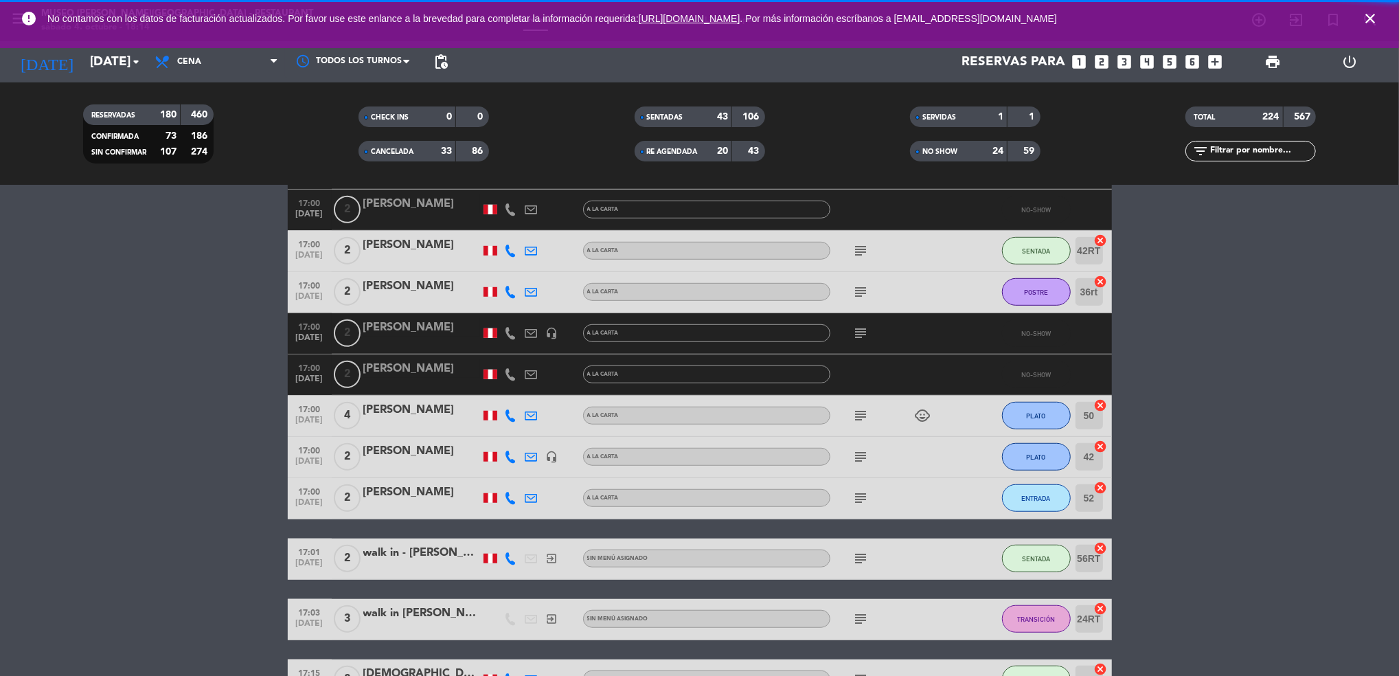
scroll to position [789, 0]
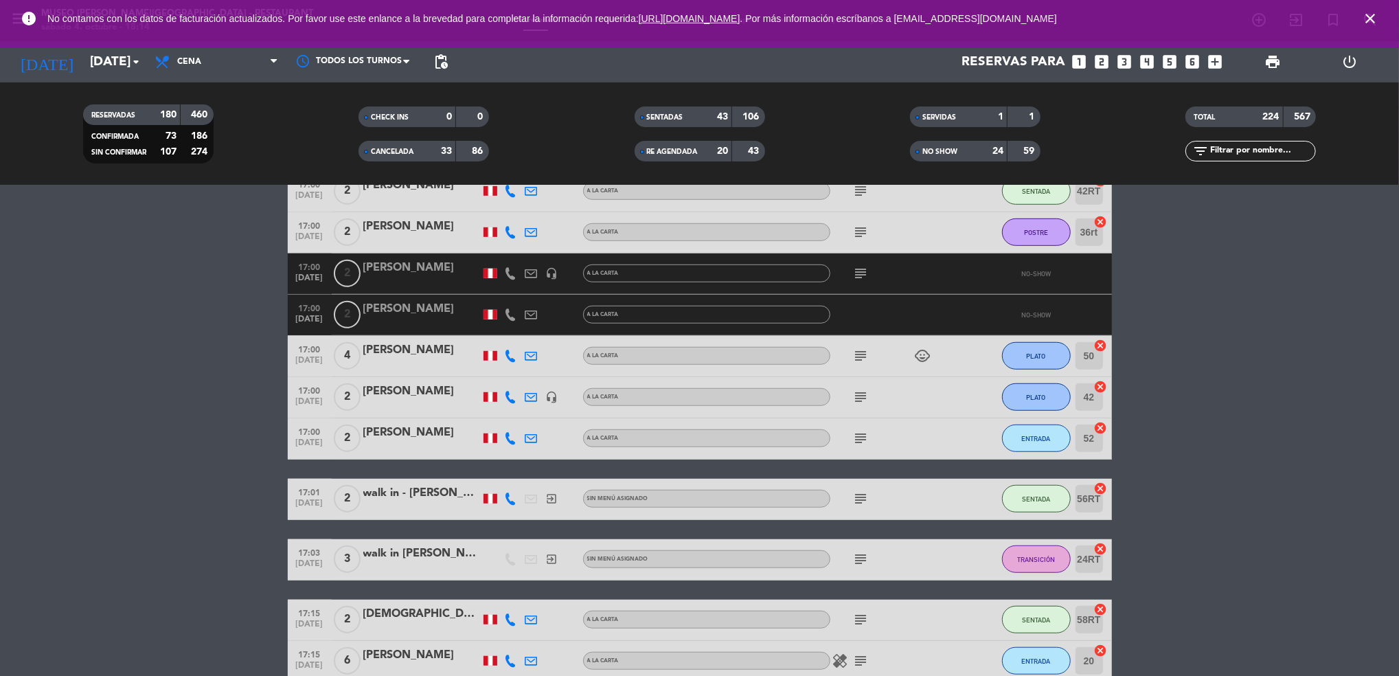
click at [1237, 154] on input "text" at bounding box center [1262, 151] width 106 height 15
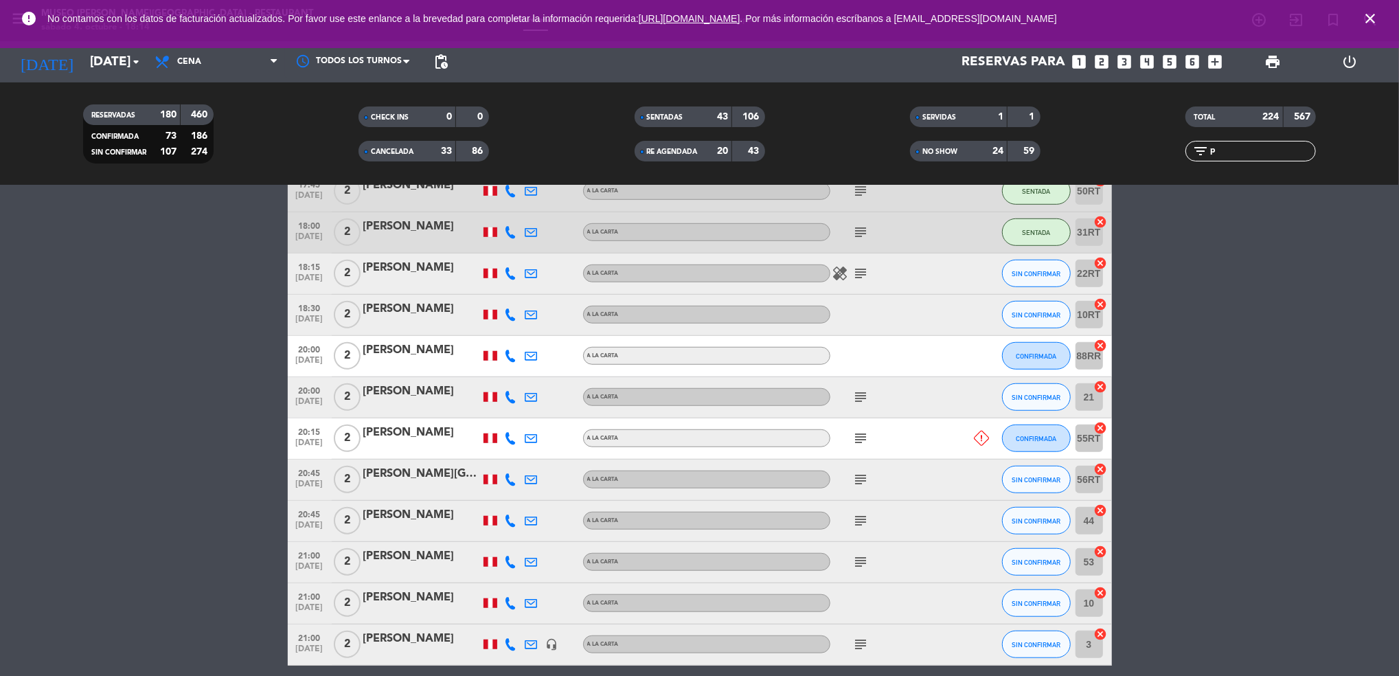
type input "pe"
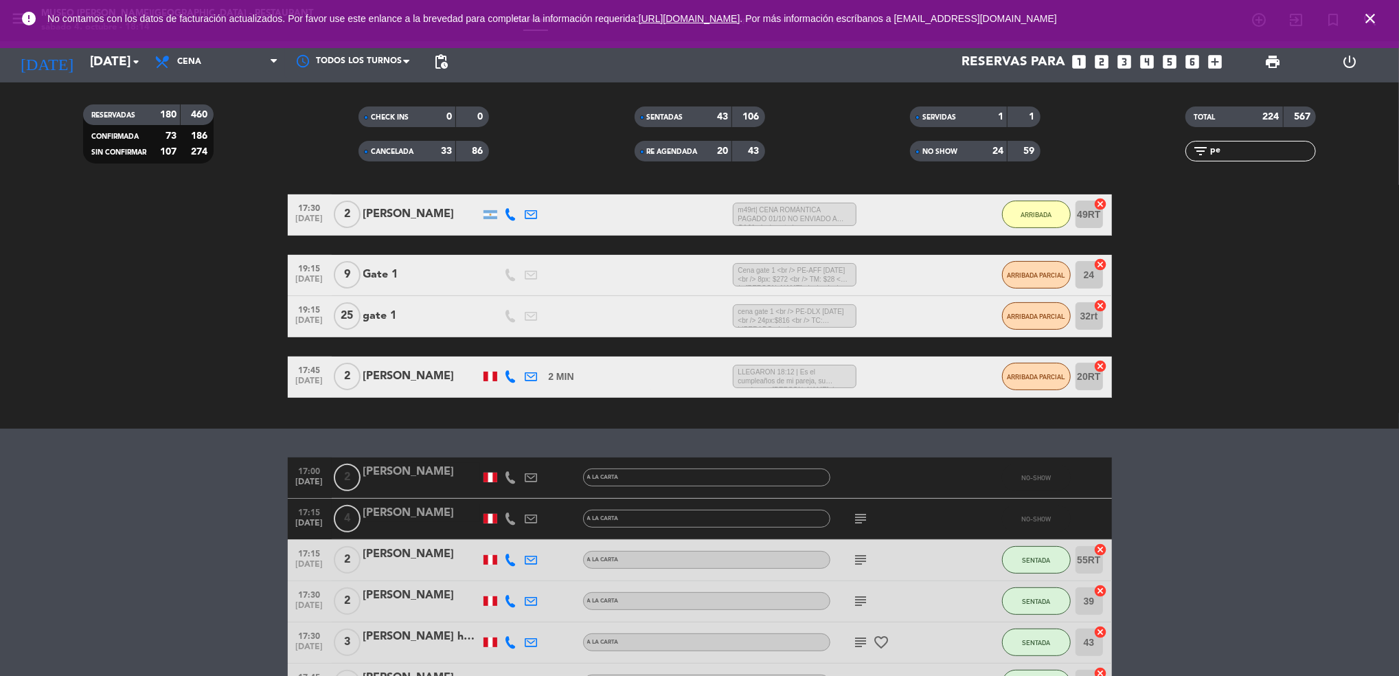
scroll to position [301, 0]
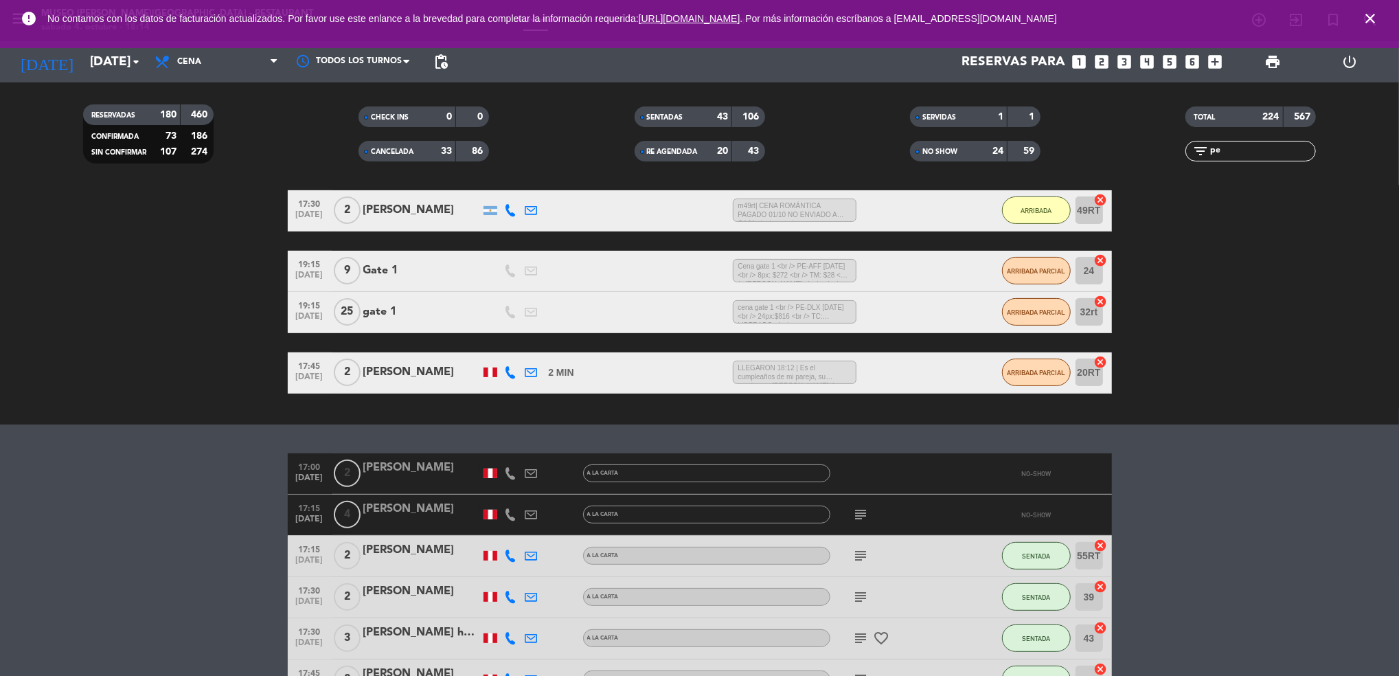
click at [1243, 146] on input "pe" at bounding box center [1262, 151] width 106 height 15
drag, startPoint x: 1238, startPoint y: 147, endPoint x: 1193, endPoint y: 150, distance: 45.5
click at [1193, 150] on div "filter_list pe" at bounding box center [1251, 151] width 131 height 21
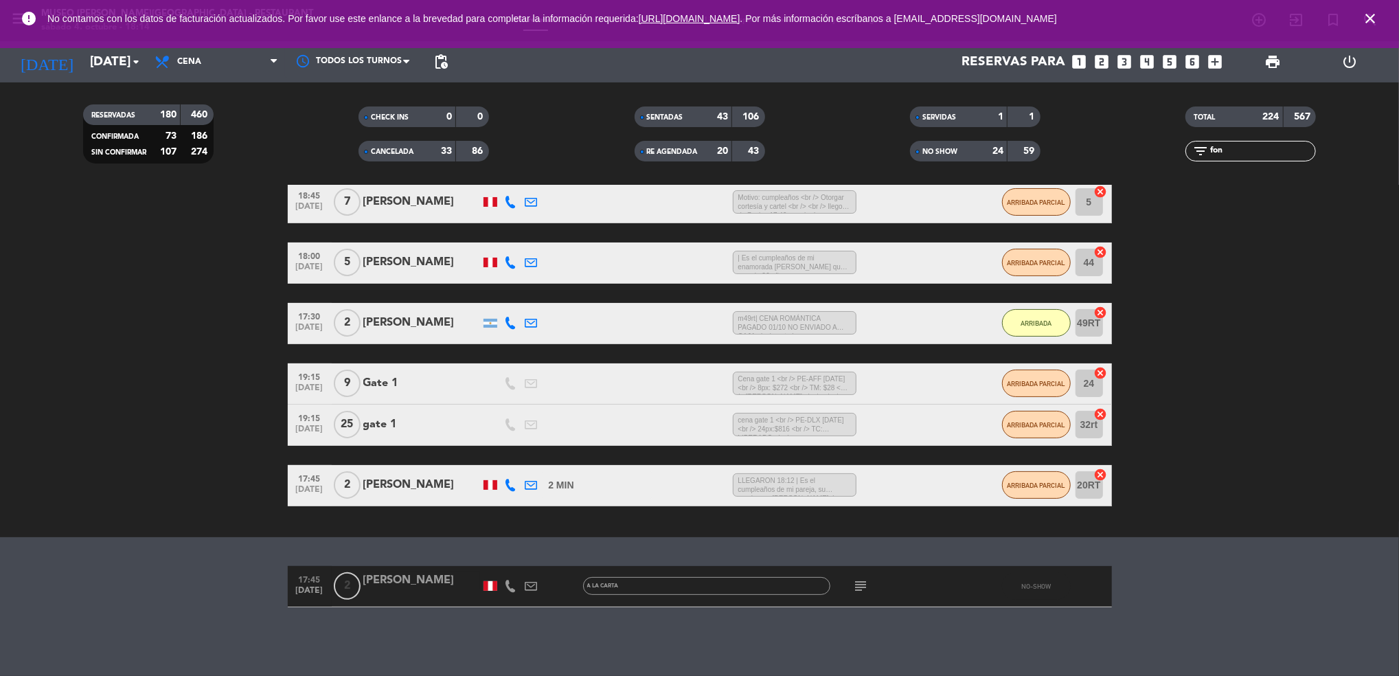
scroll to position [188, 0]
type input "fons"
